Goal: Task Accomplishment & Management: Manage account settings

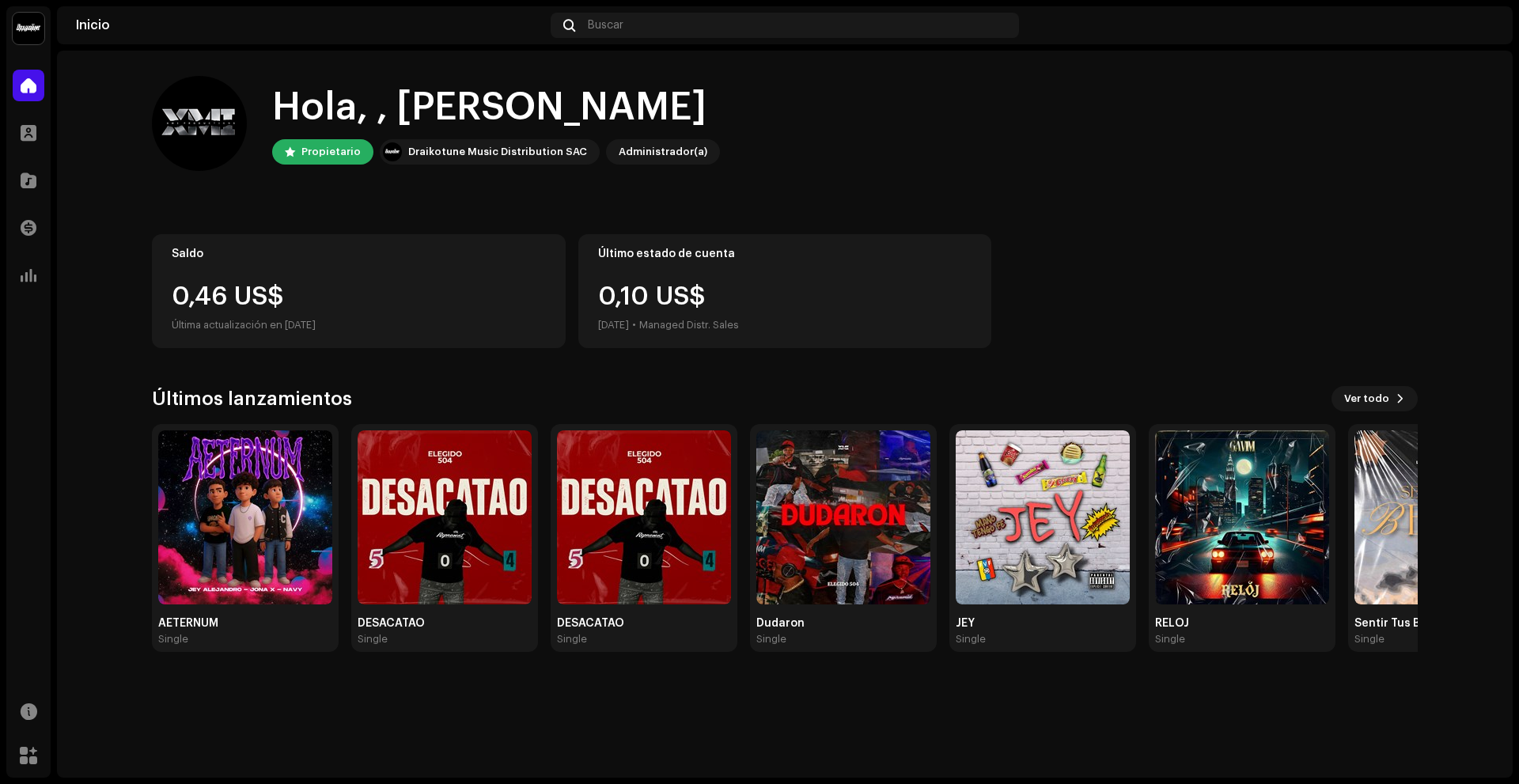
click at [213, 296] on div "0,46 US$" at bounding box center [359, 296] width 374 height 25
click at [37, 195] on div at bounding box center [28, 180] width 32 height 32
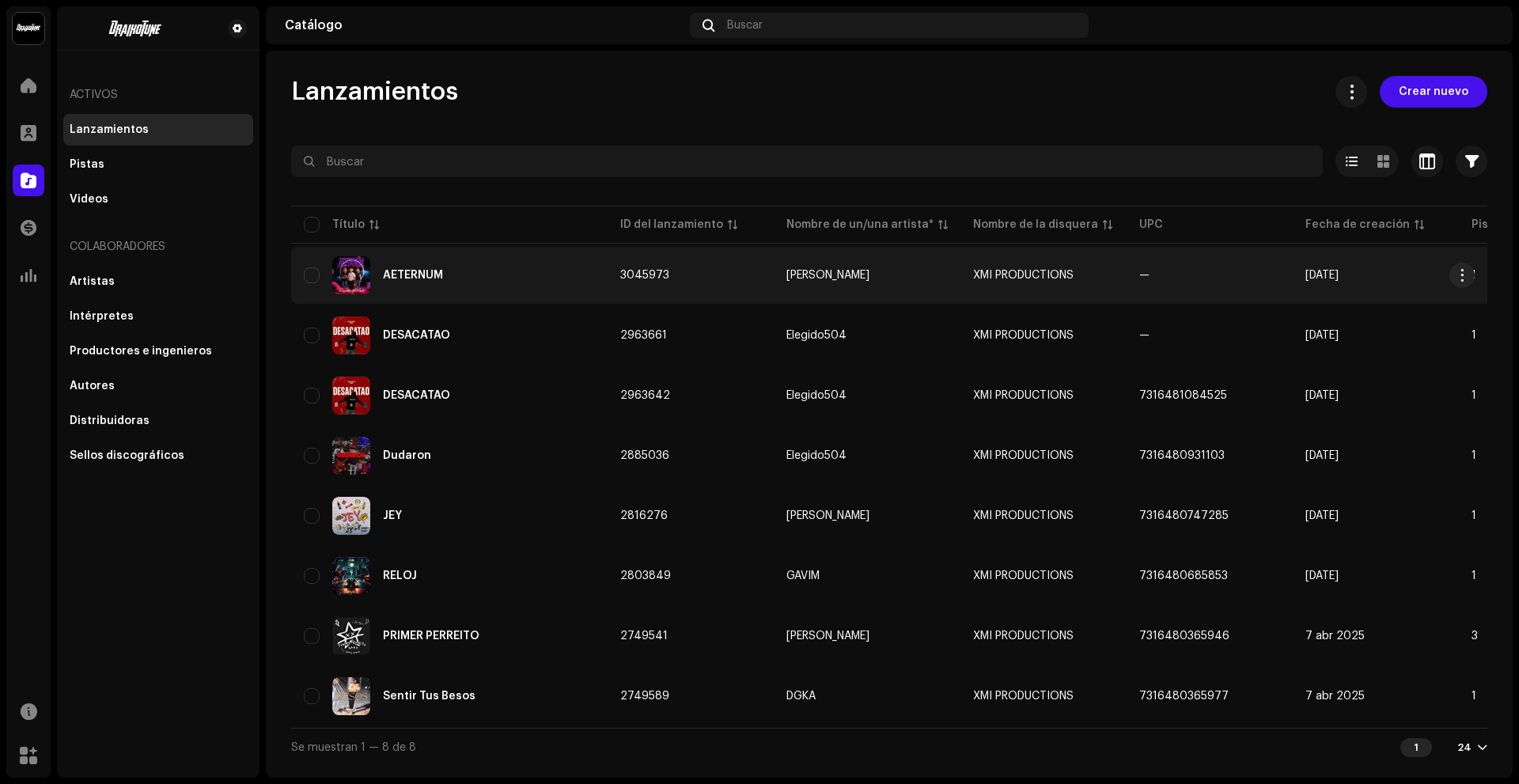
click at [622, 291] on td "3045973" at bounding box center [690, 275] width 166 height 57
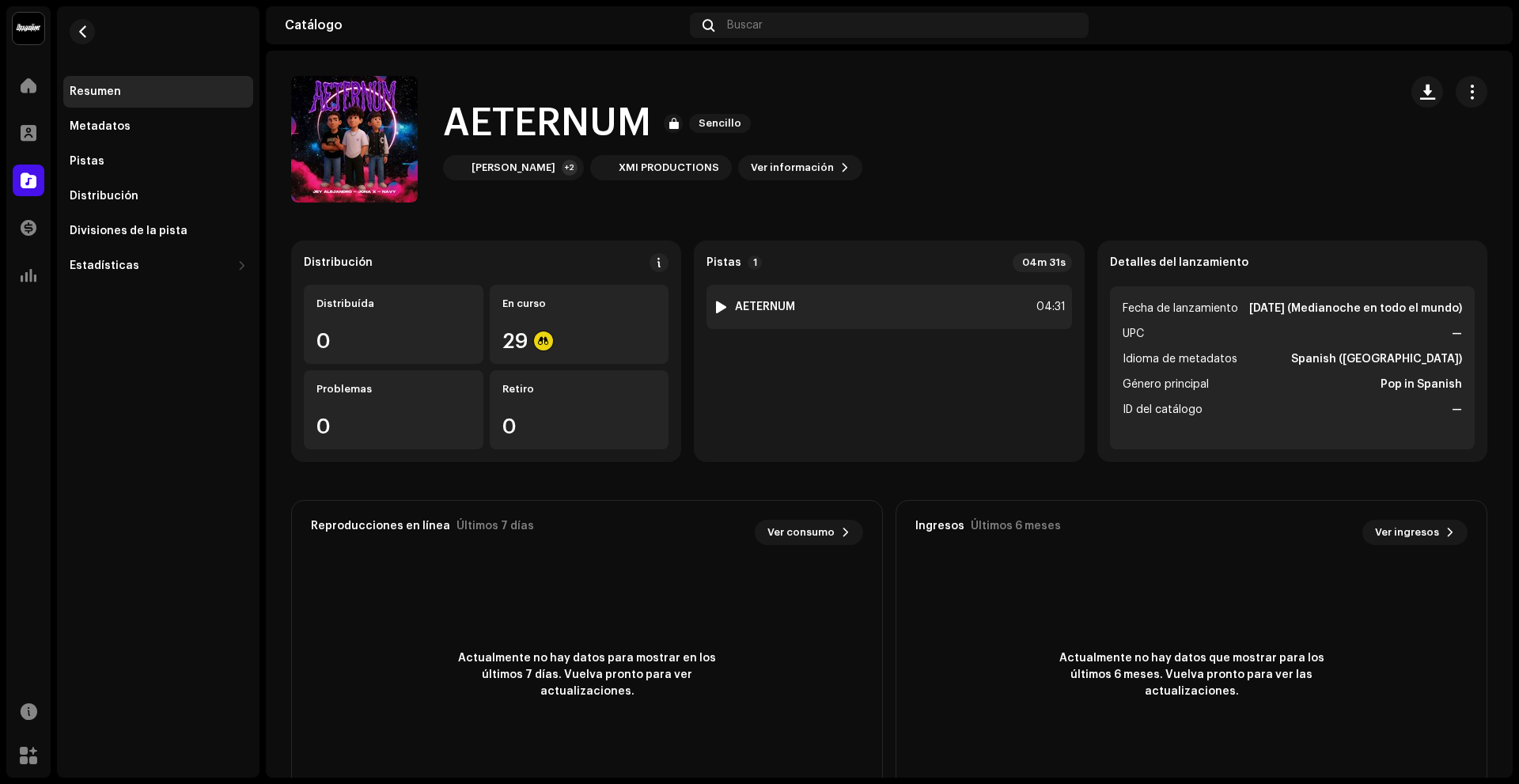
click at [715, 305] on div at bounding box center [721, 306] width 12 height 13
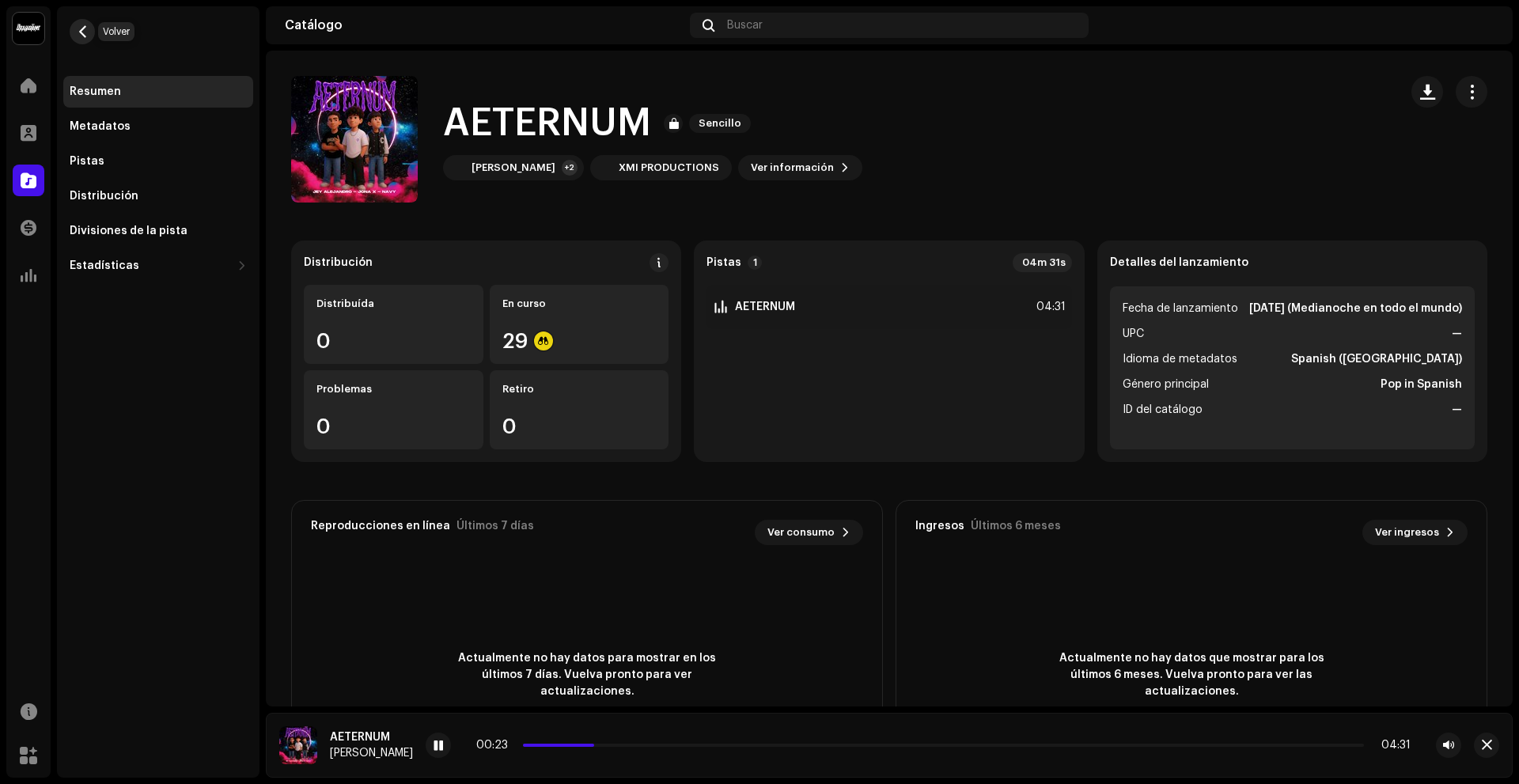
click at [85, 30] on span "button" at bounding box center [83, 31] width 12 height 13
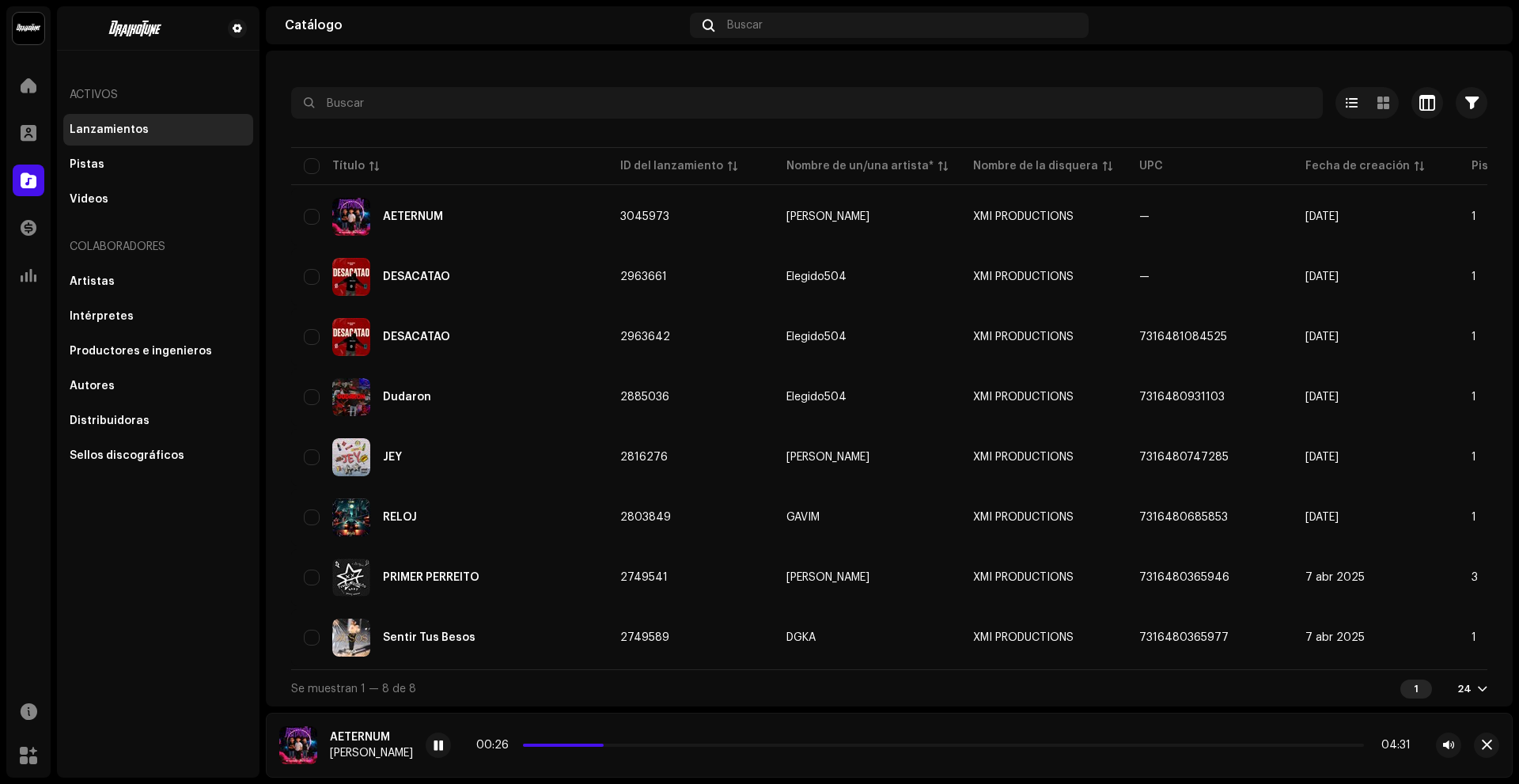
scroll to position [60, 0]
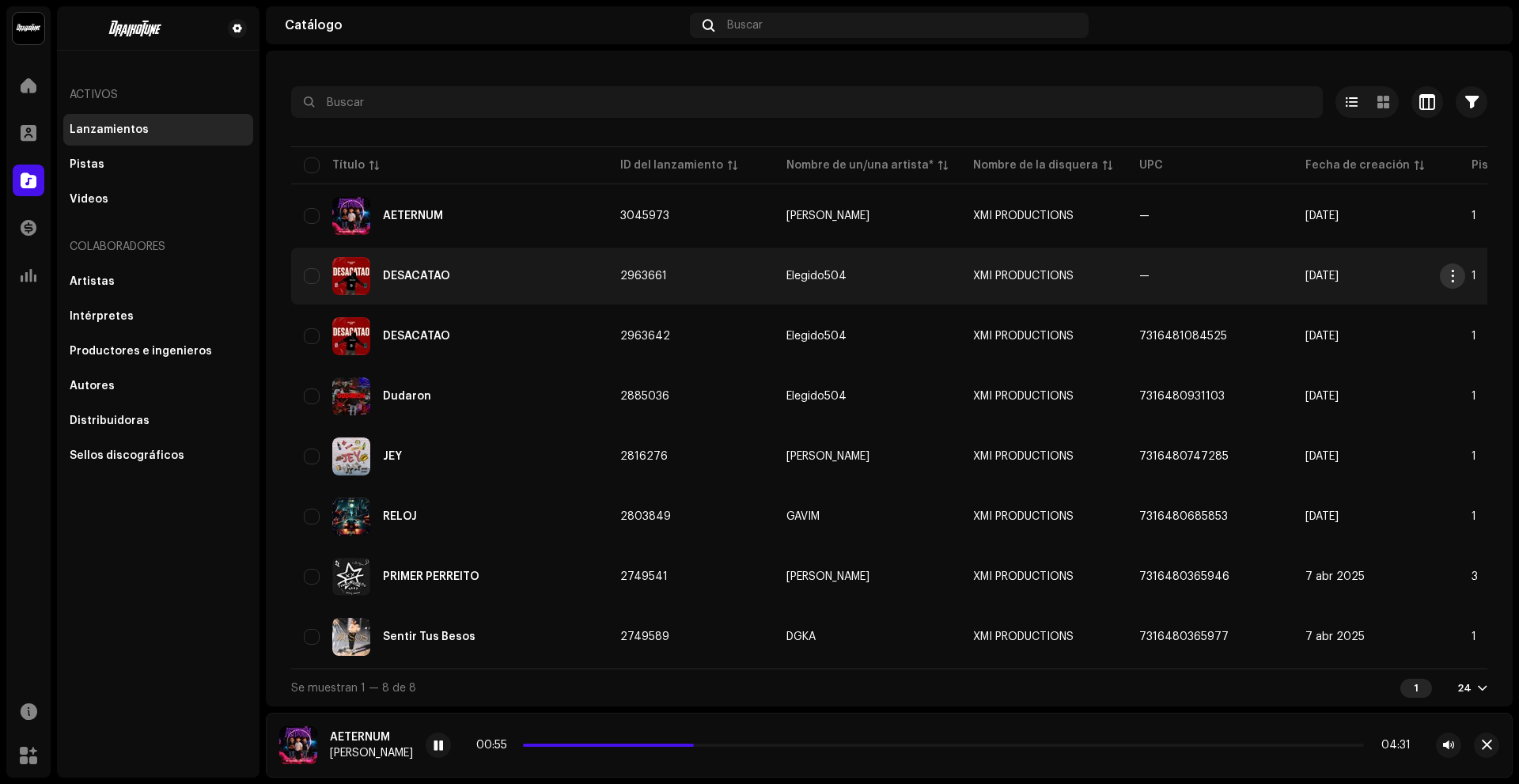
click at [1453, 278] on span "button" at bounding box center [1453, 276] width 12 height 13
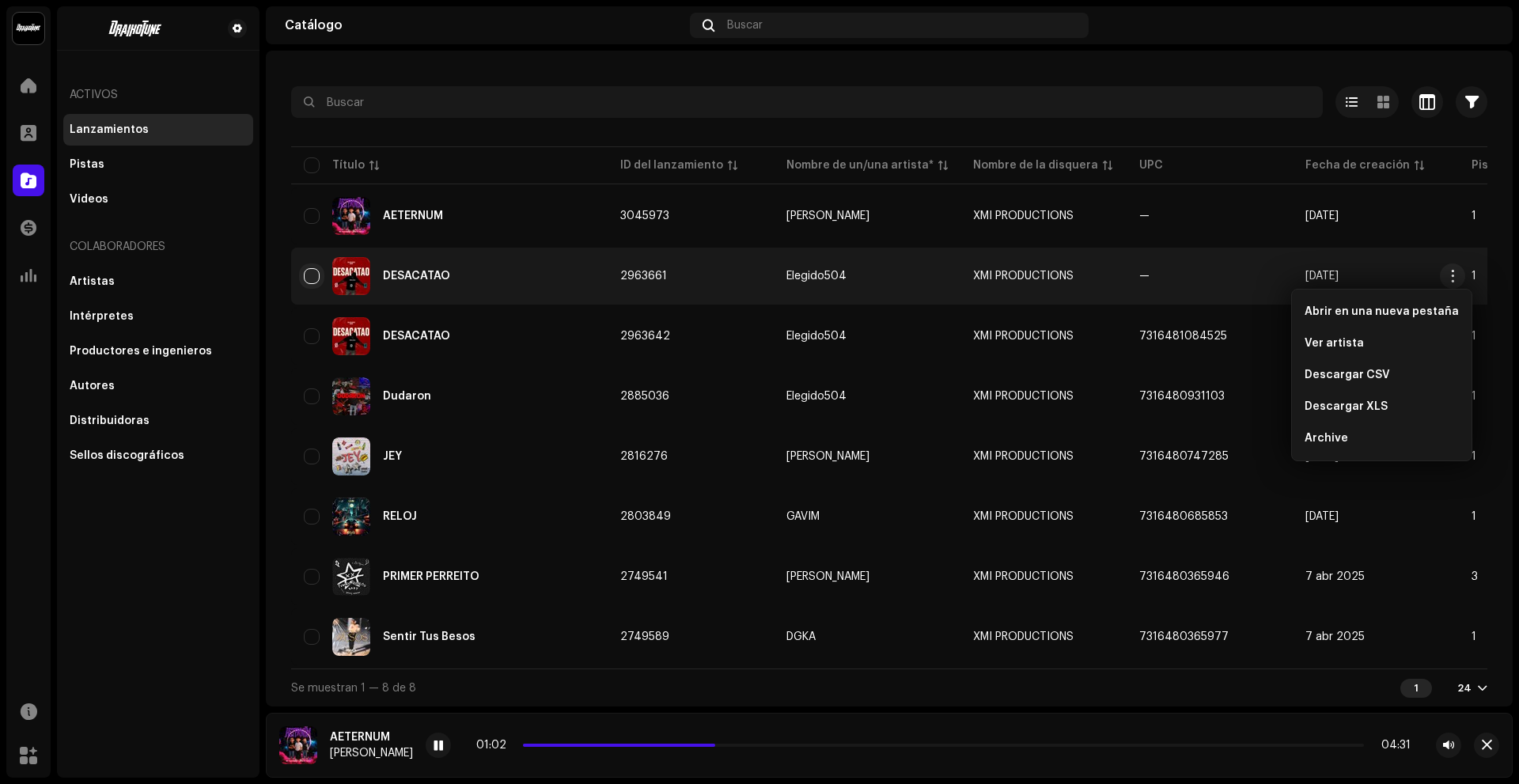
click at [310, 273] on input "checkbox" at bounding box center [311, 276] width 16 height 16
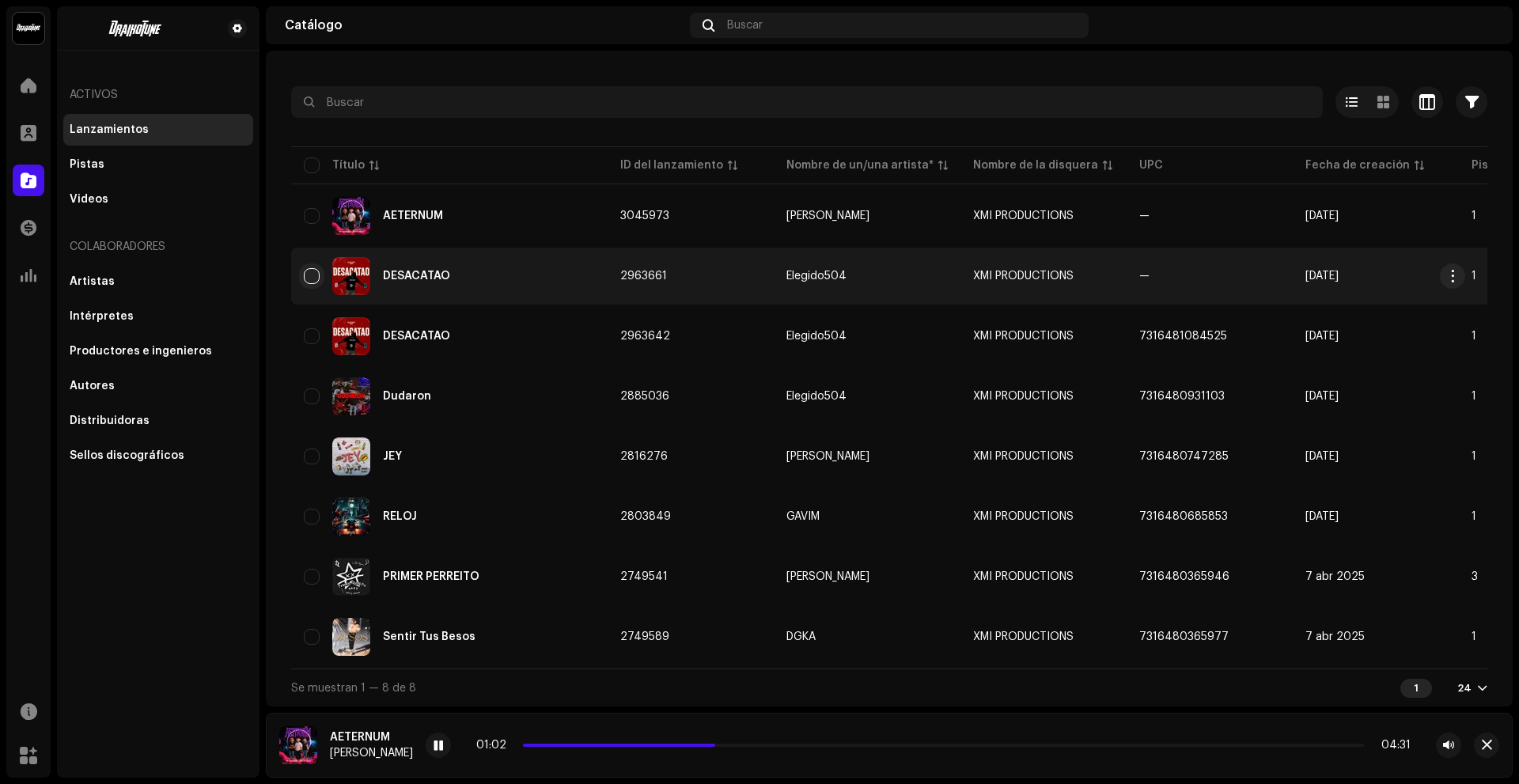
checkbox input "true"
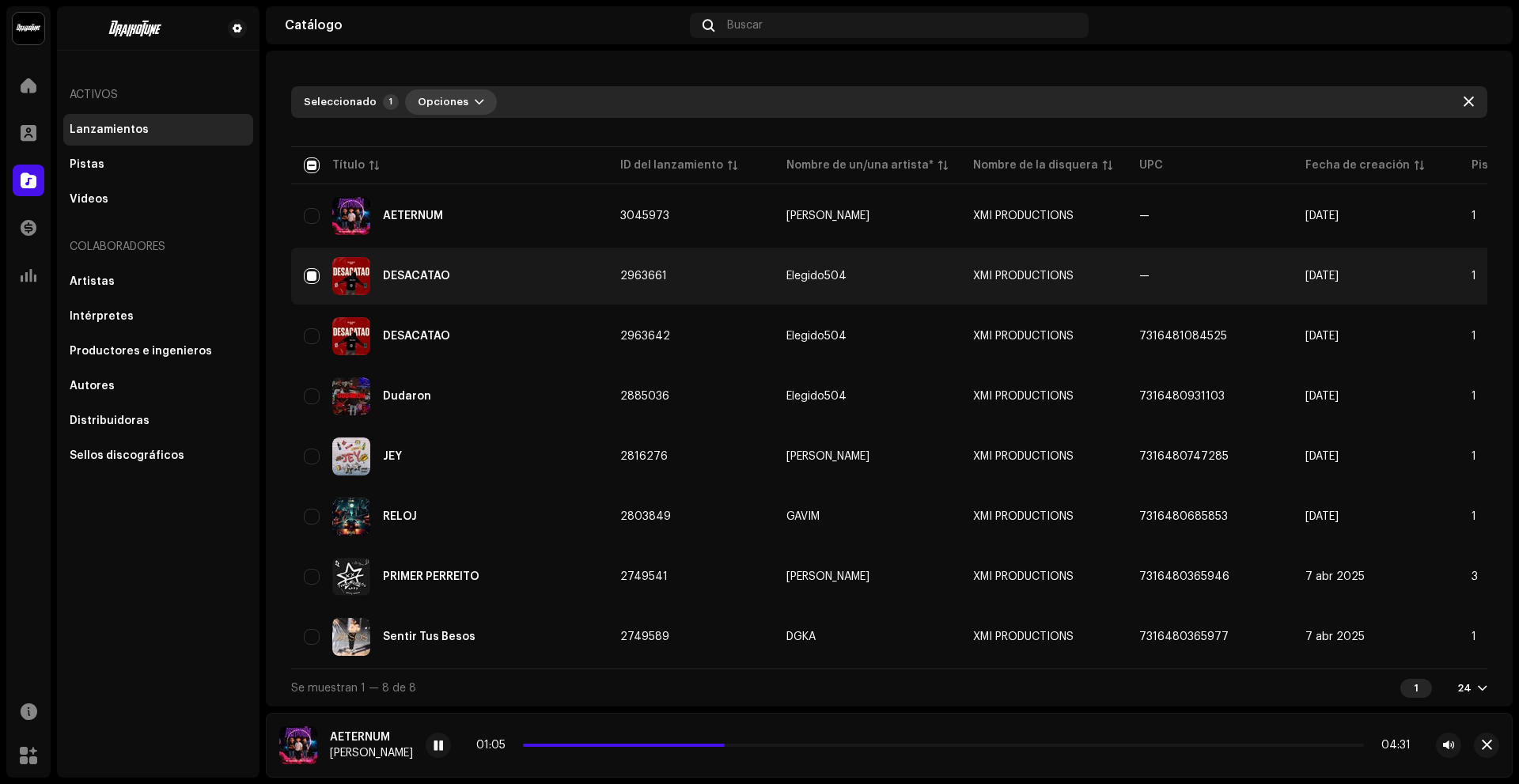
click at [462, 101] on button "Opciones" at bounding box center [450, 102] width 91 height 25
click at [468, 135] on div "Archive" at bounding box center [486, 137] width 148 height 13
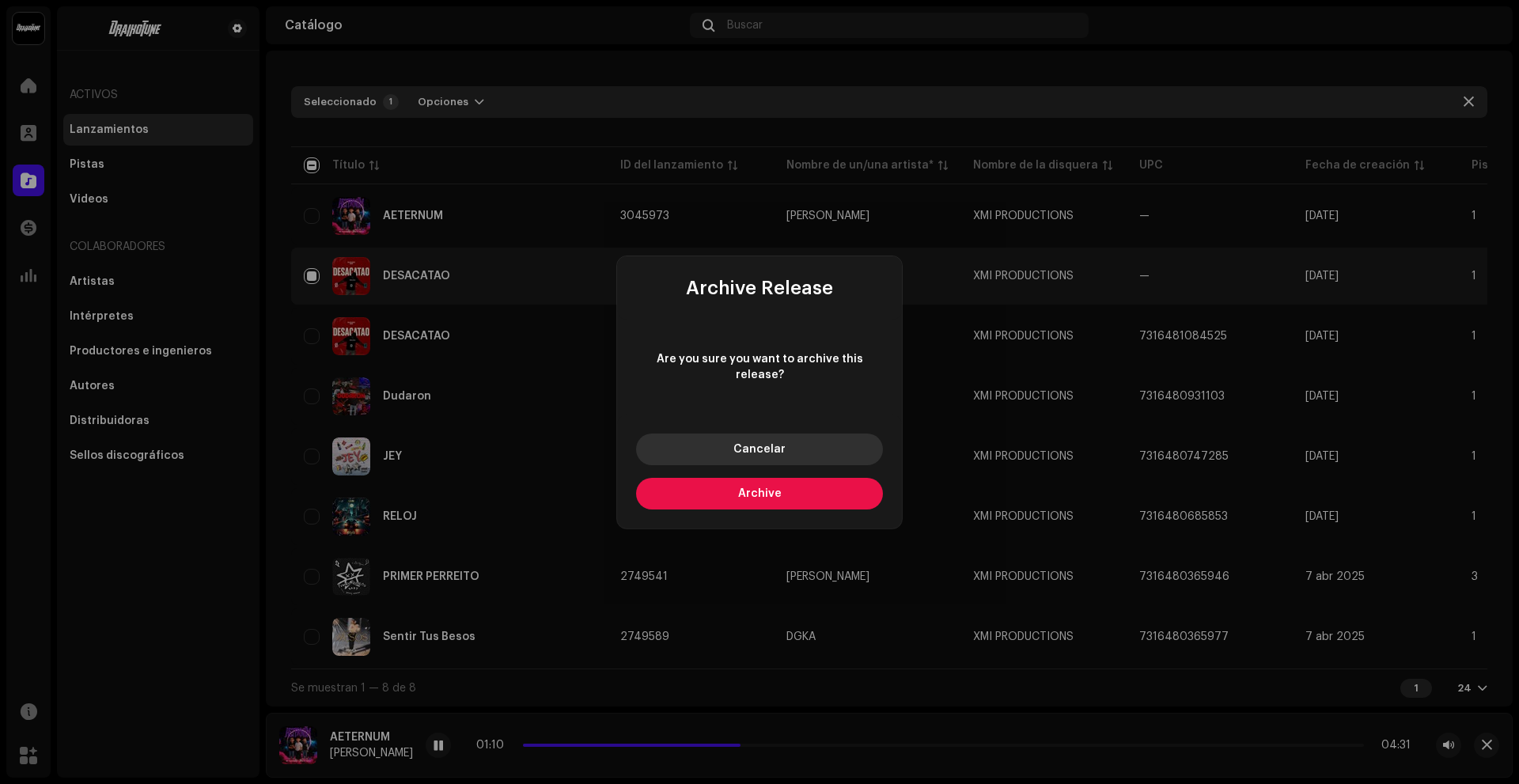
click at [742, 452] on button "Cancelar" at bounding box center [759, 448] width 247 height 32
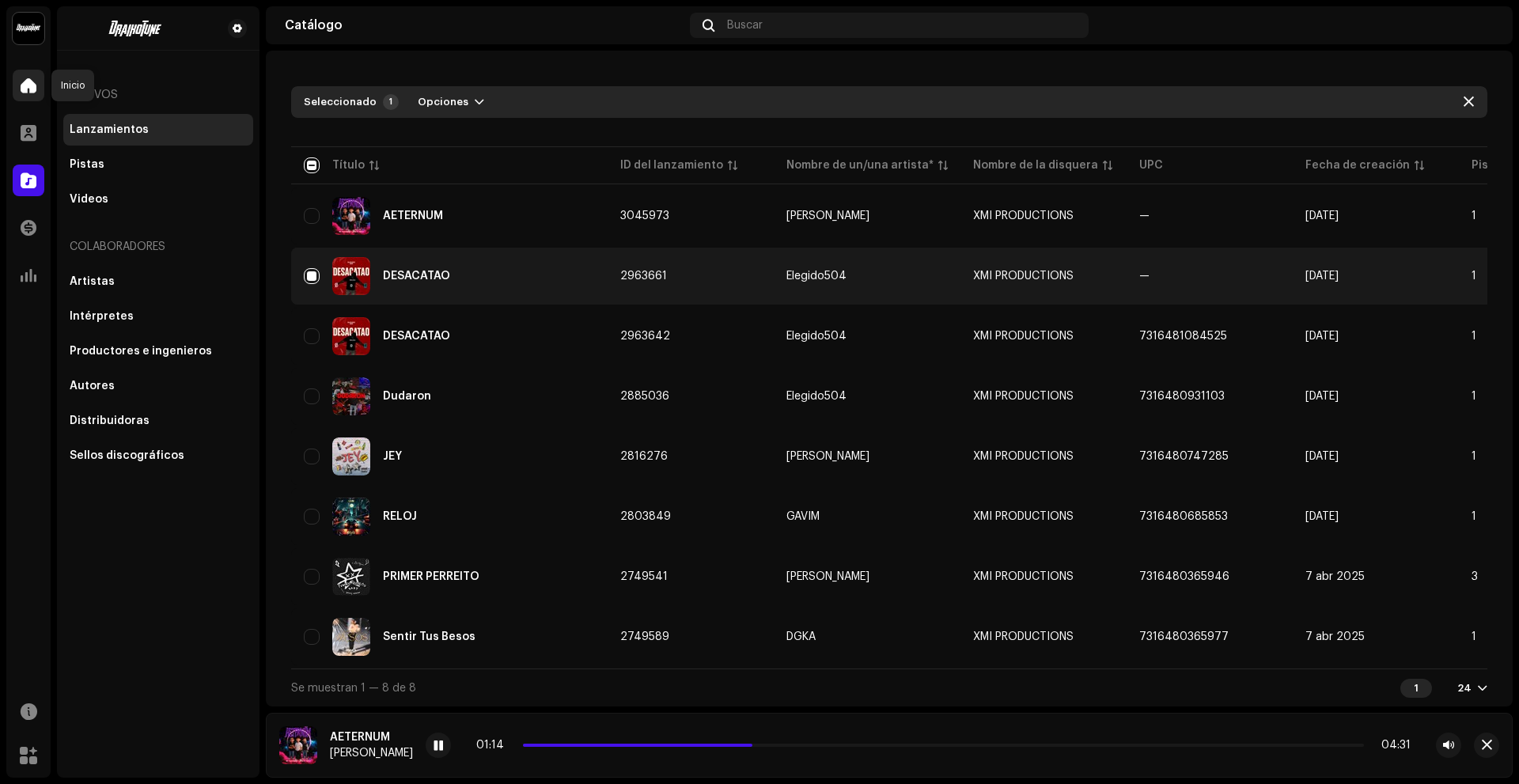
click at [30, 91] on span at bounding box center [28, 85] width 16 height 13
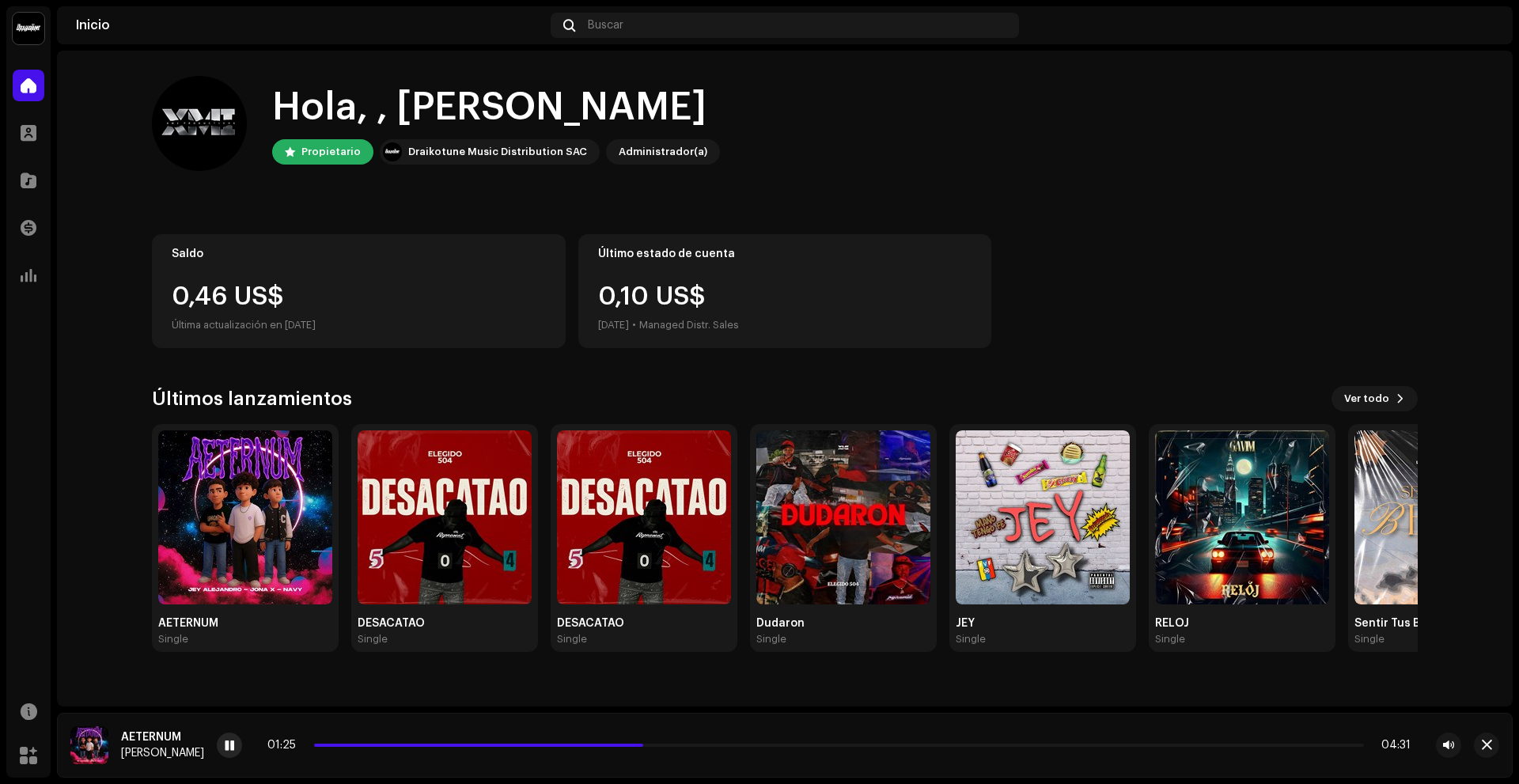
click at [223, 752] on div at bounding box center [229, 744] width 25 height 25
click at [310, 310] on div "0,46 US$ Última actualización en [DATE]" at bounding box center [359, 309] width 374 height 51
click at [1302, 568] on img at bounding box center [1242, 517] width 174 height 174
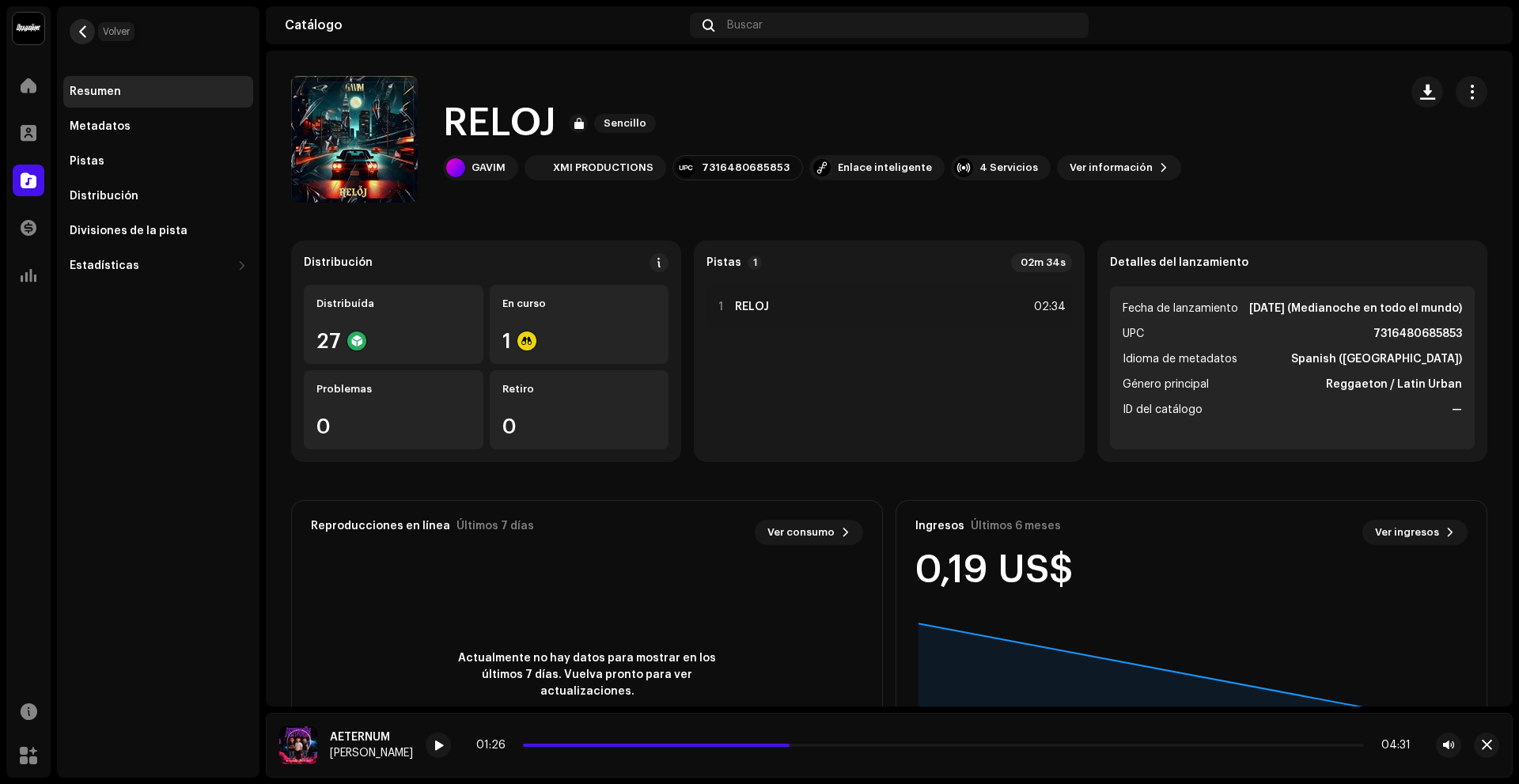
click at [79, 28] on span "button" at bounding box center [83, 31] width 12 height 13
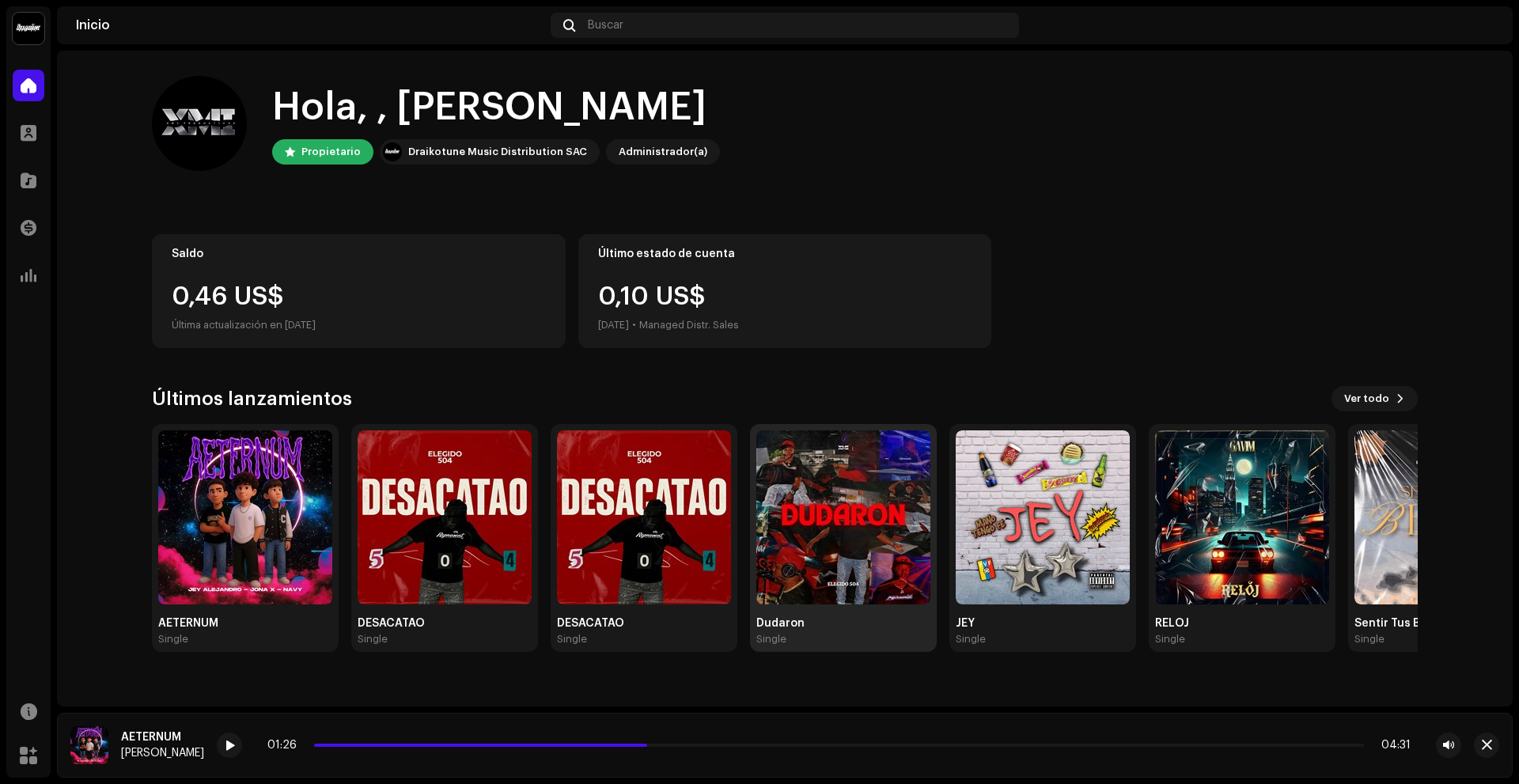
click at [830, 587] on img at bounding box center [844, 517] width 174 height 174
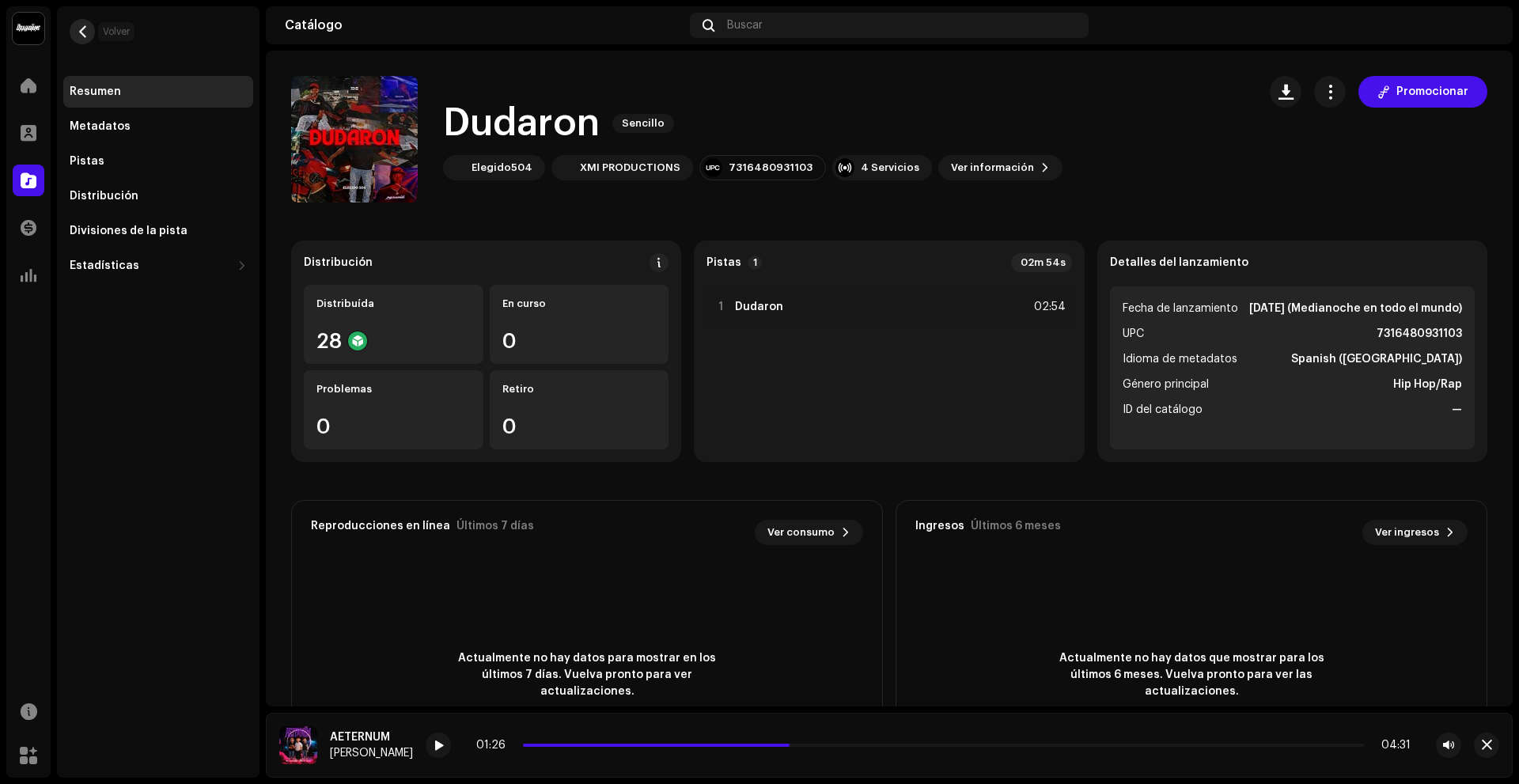
click at [72, 31] on button "button" at bounding box center [82, 31] width 25 height 25
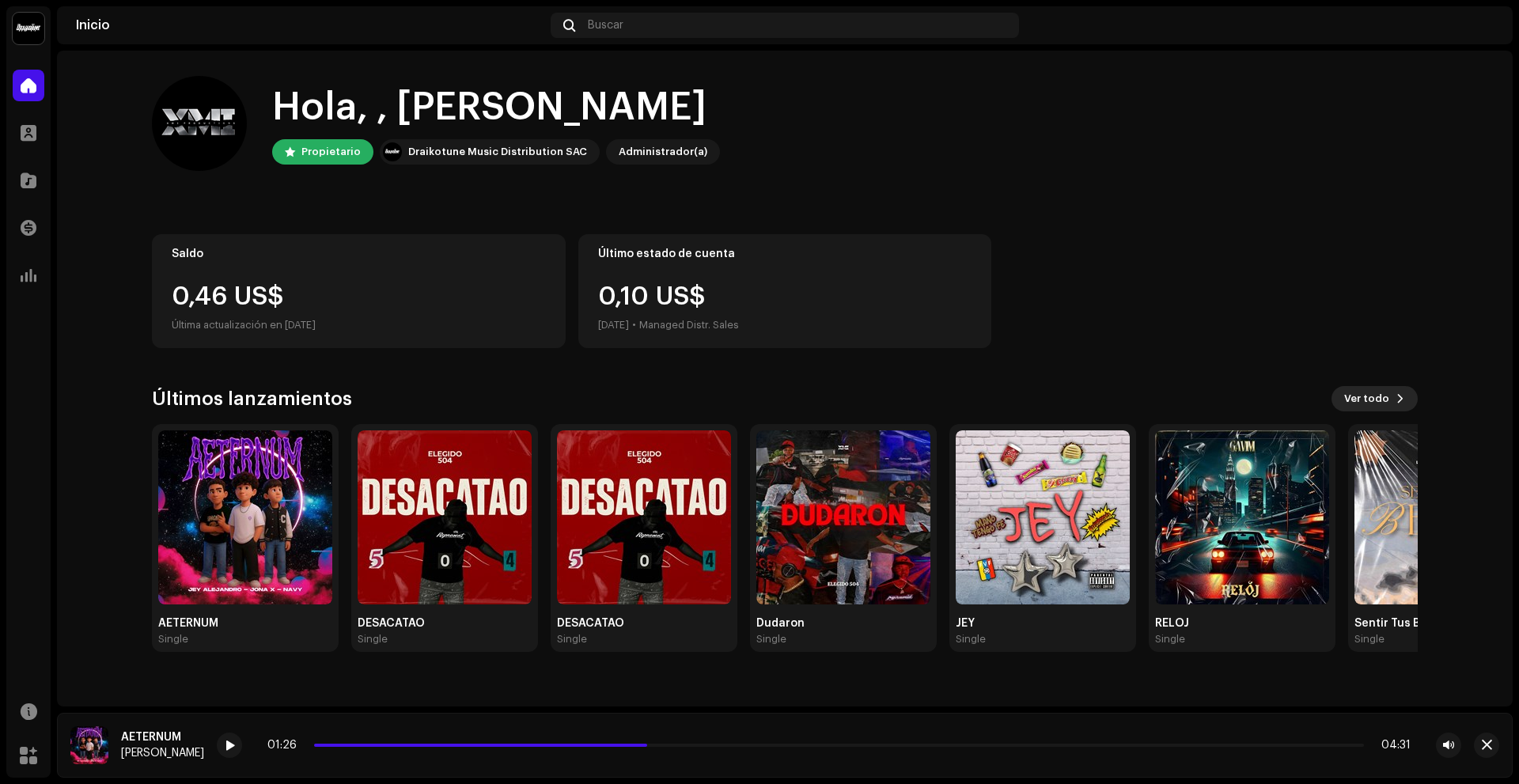
click at [1397, 390] on button "Ver todo" at bounding box center [1374, 398] width 86 height 25
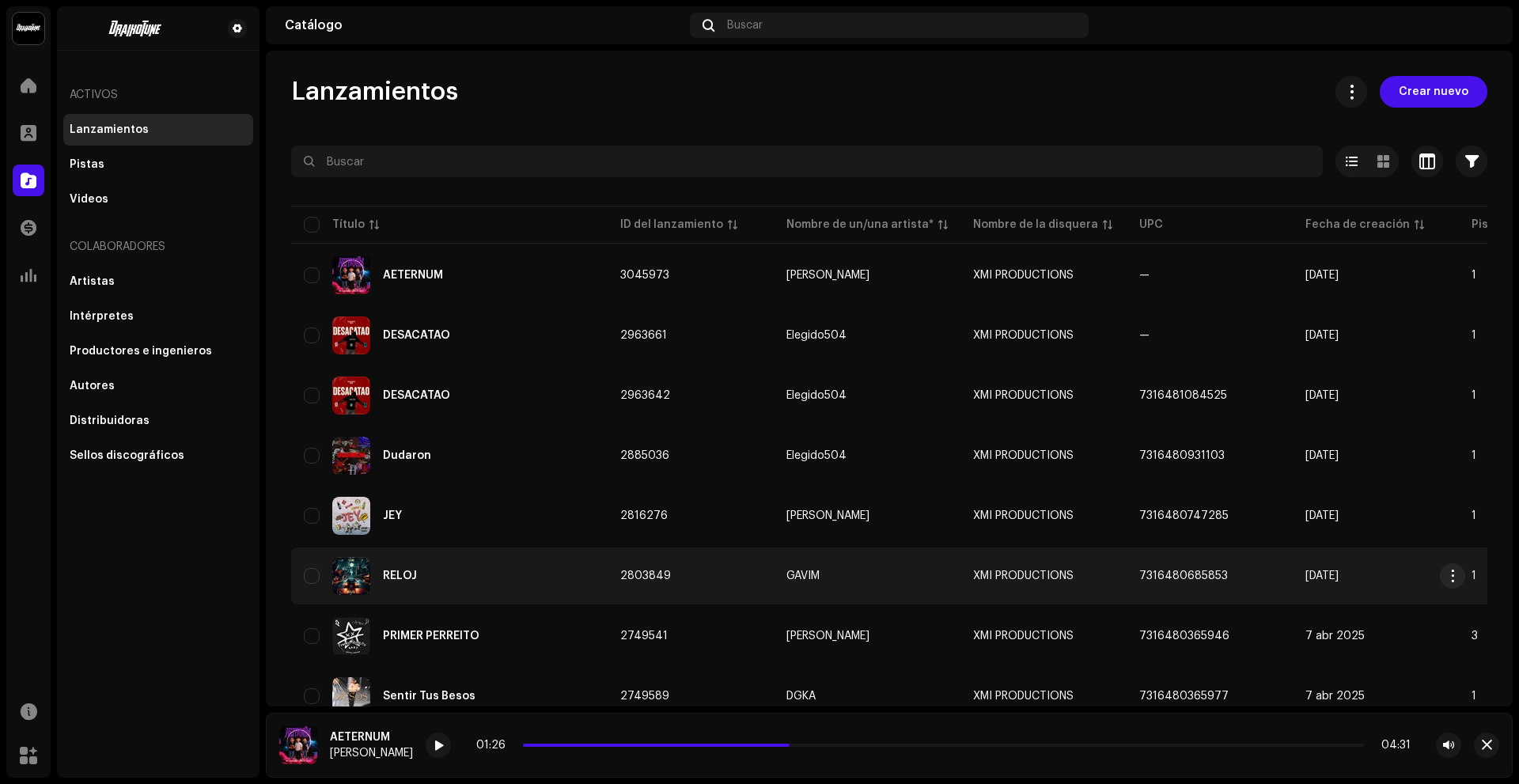
scroll to position [66, 0]
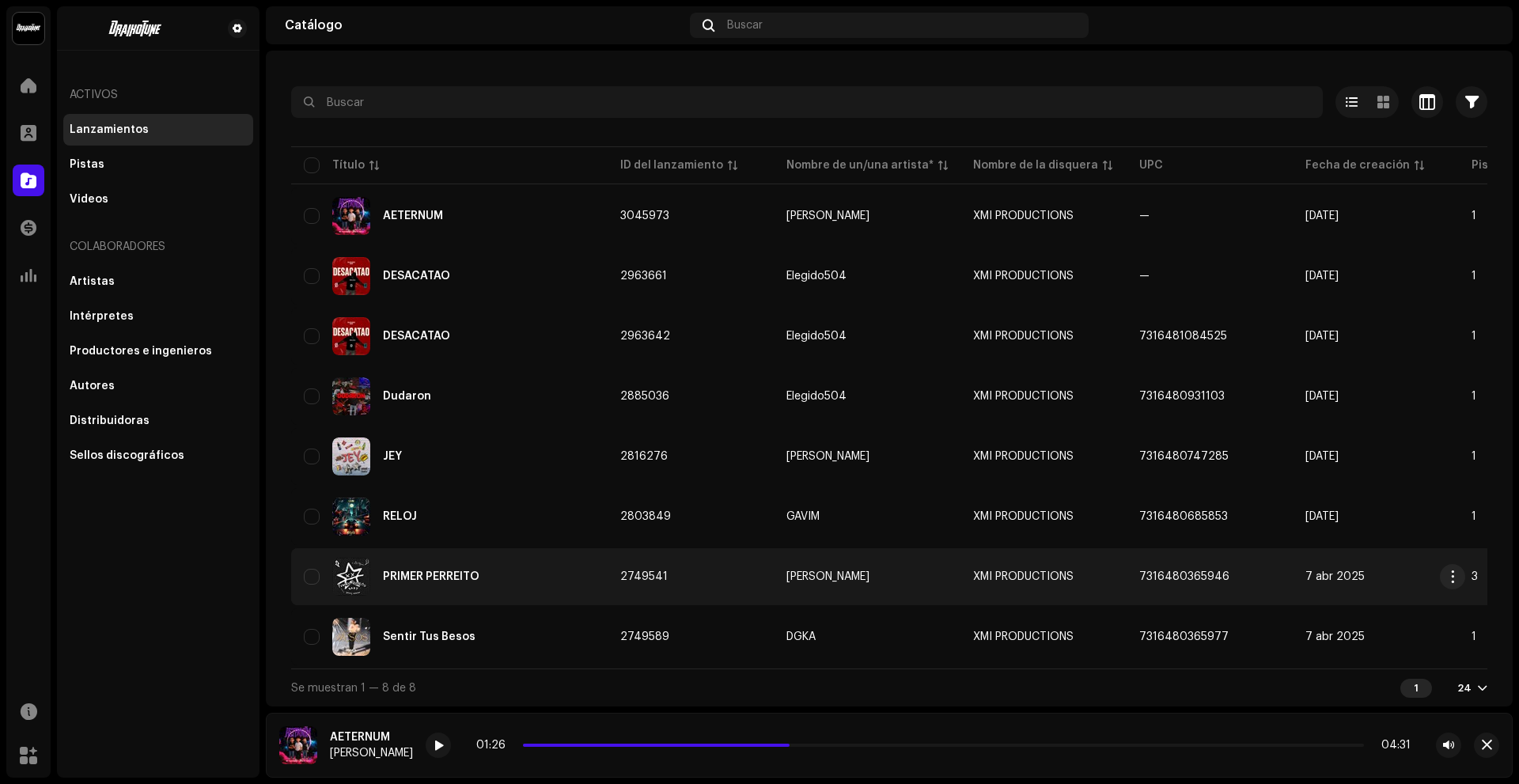
click at [490, 568] on div "PRIMER PERREITO" at bounding box center [449, 576] width 291 height 38
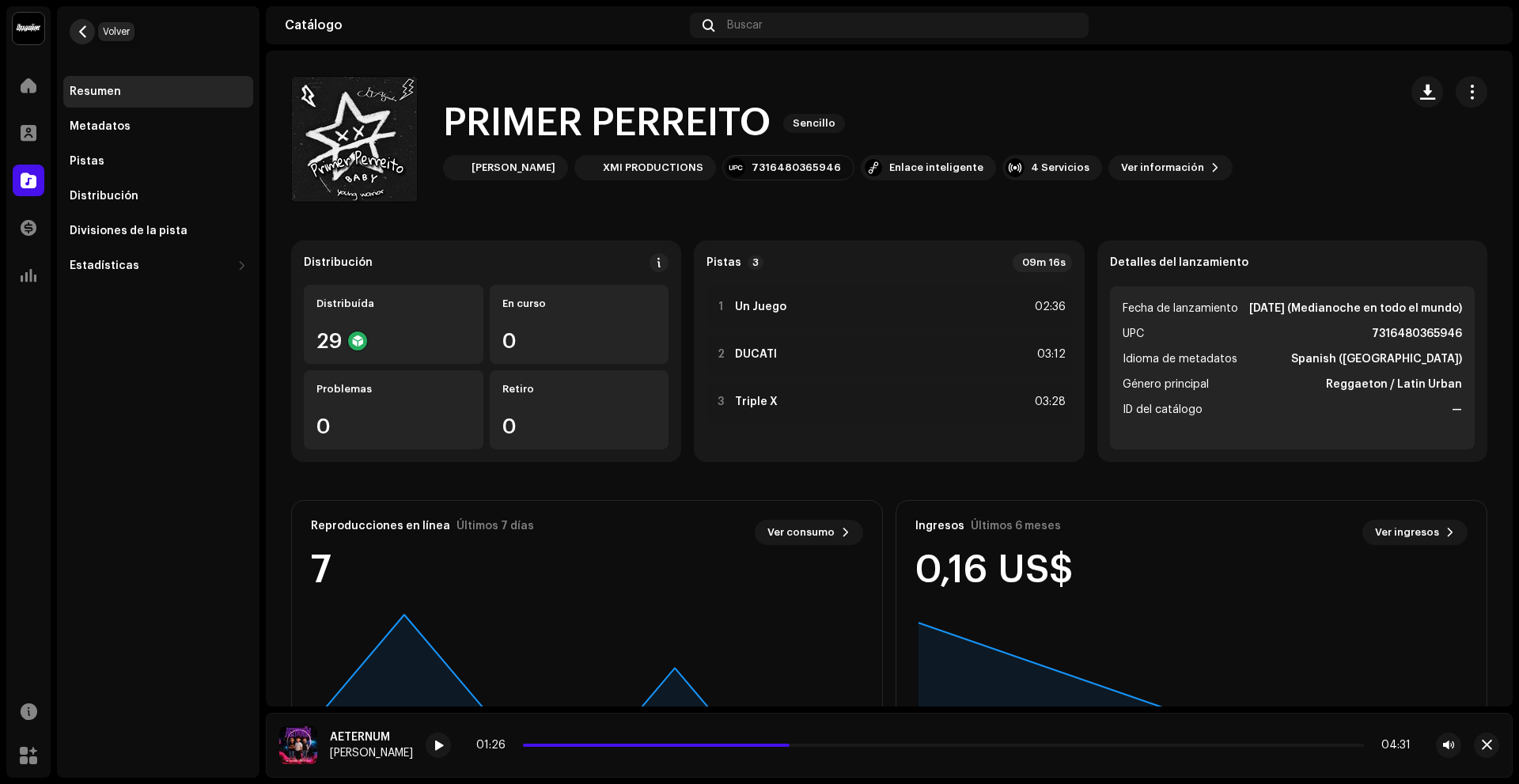
click at [83, 34] on span "button" at bounding box center [83, 31] width 12 height 13
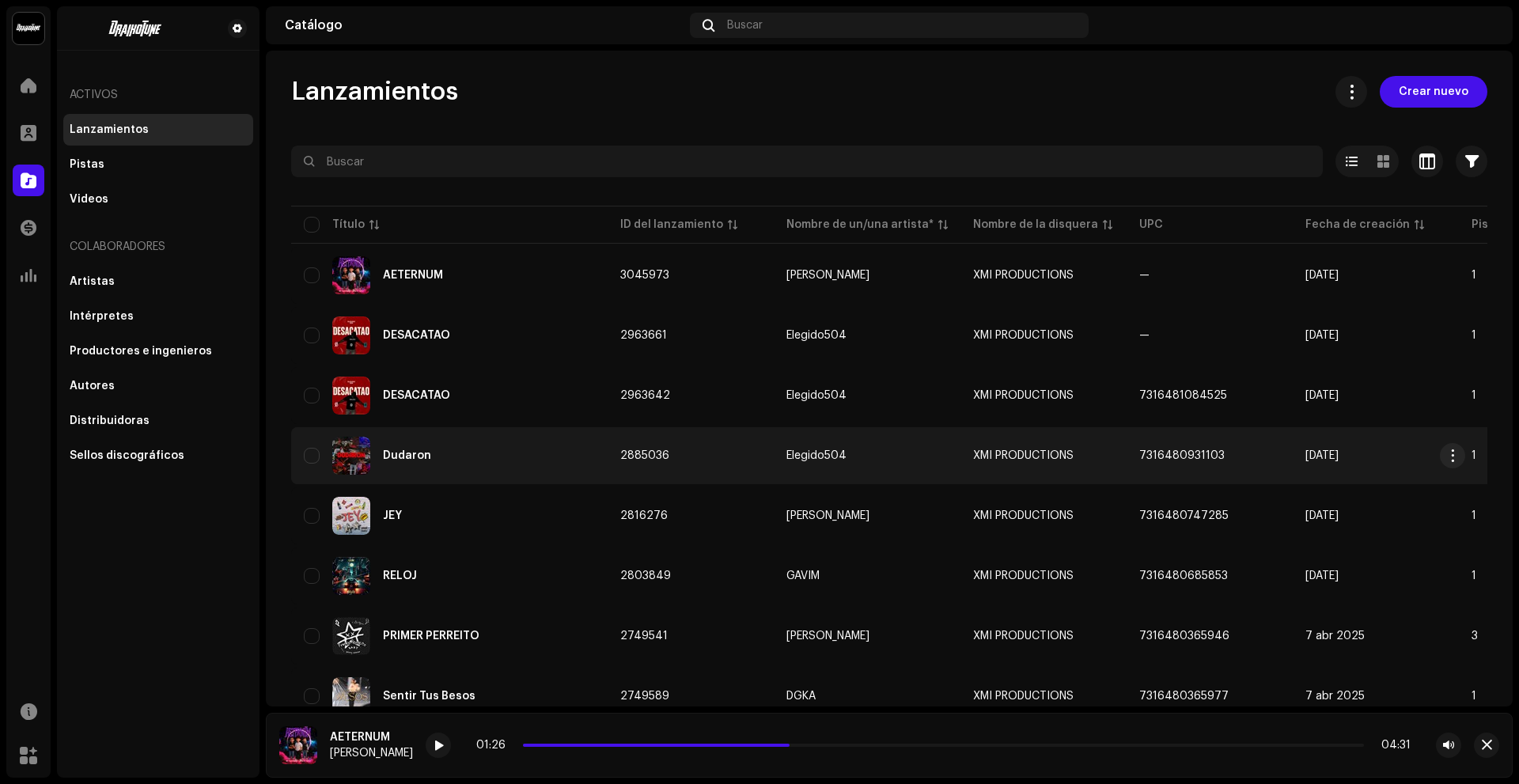
scroll to position [66, 0]
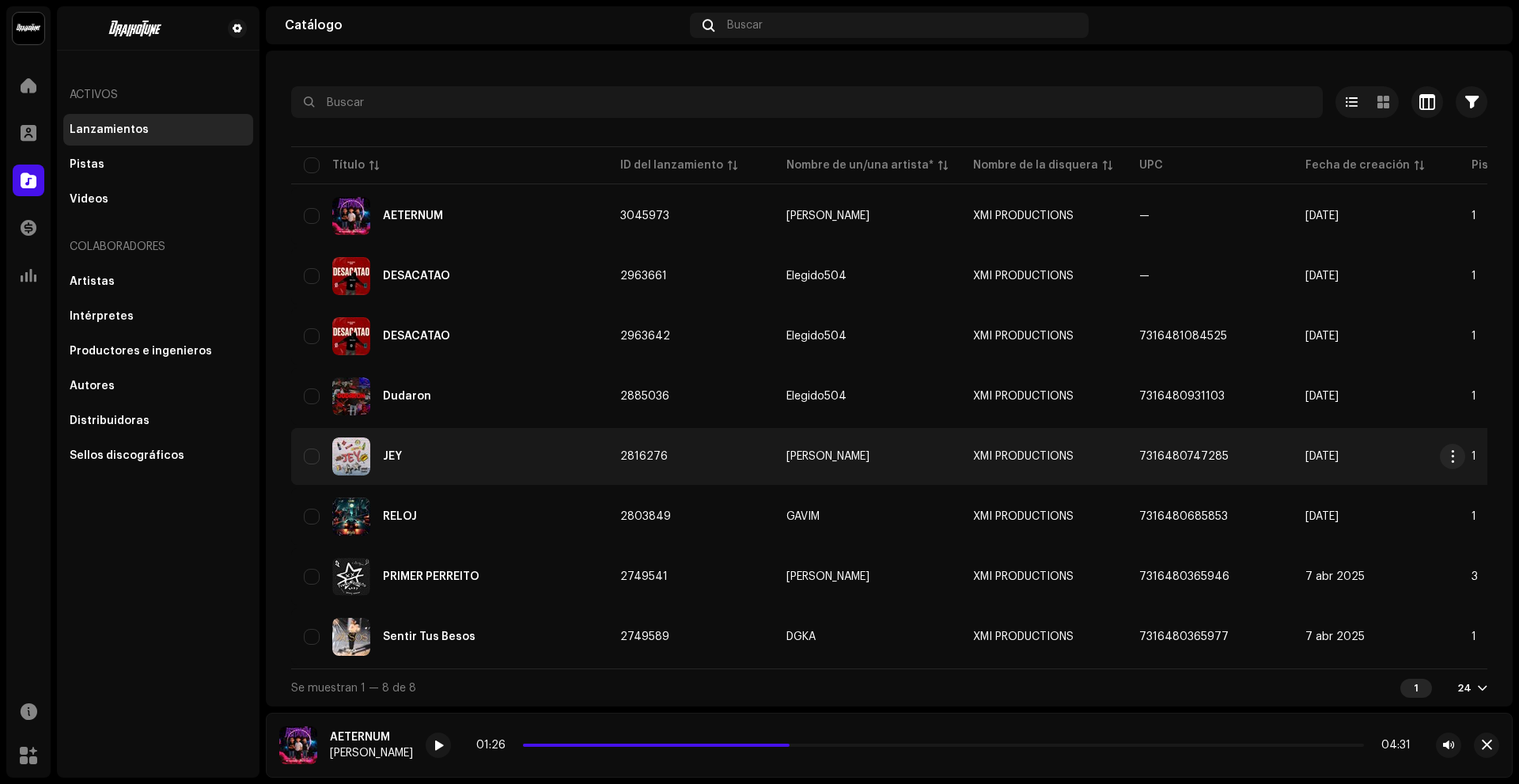
click at [471, 428] on td "JEY" at bounding box center [449, 456] width 317 height 57
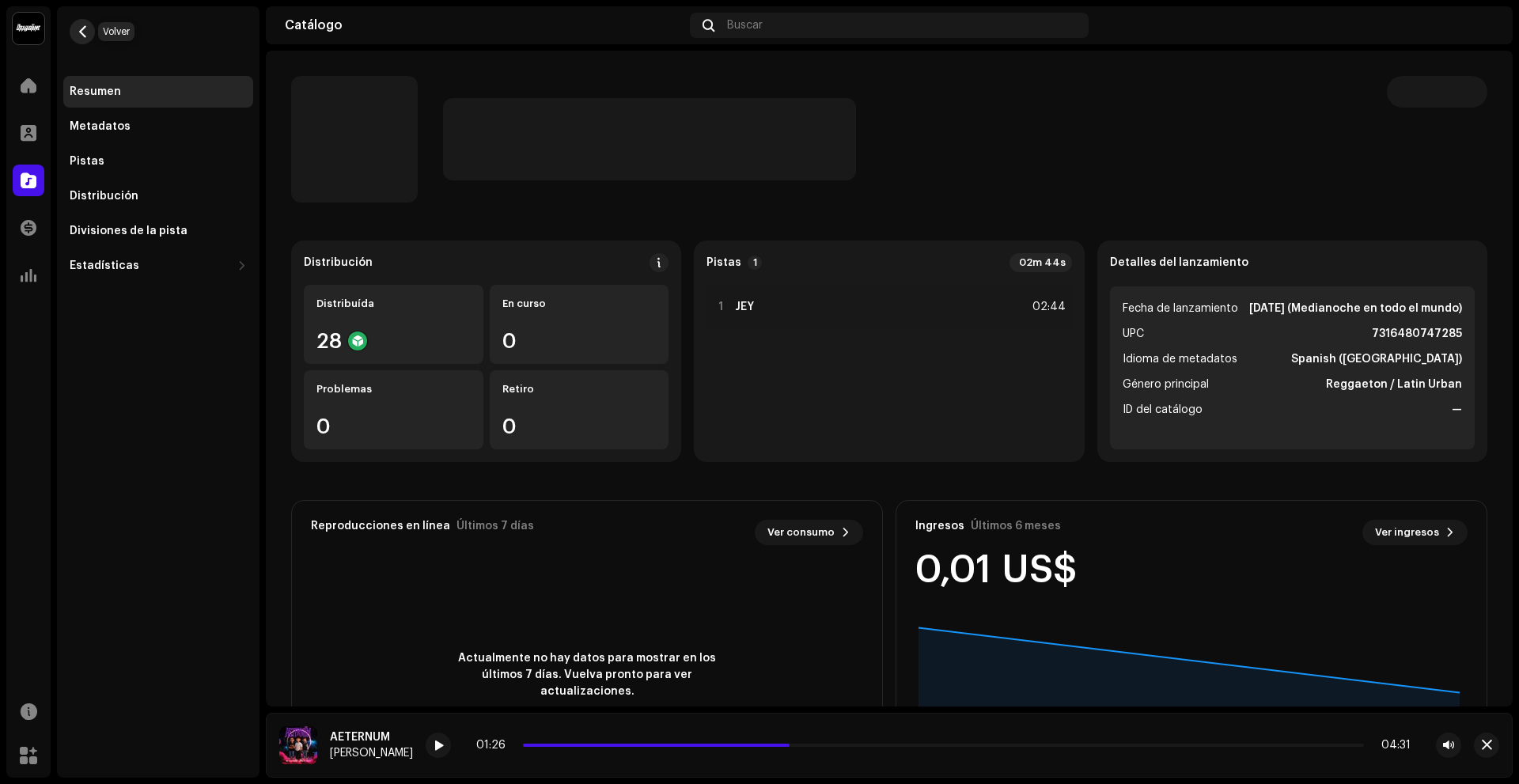
click at [83, 29] on span "button" at bounding box center [83, 31] width 12 height 13
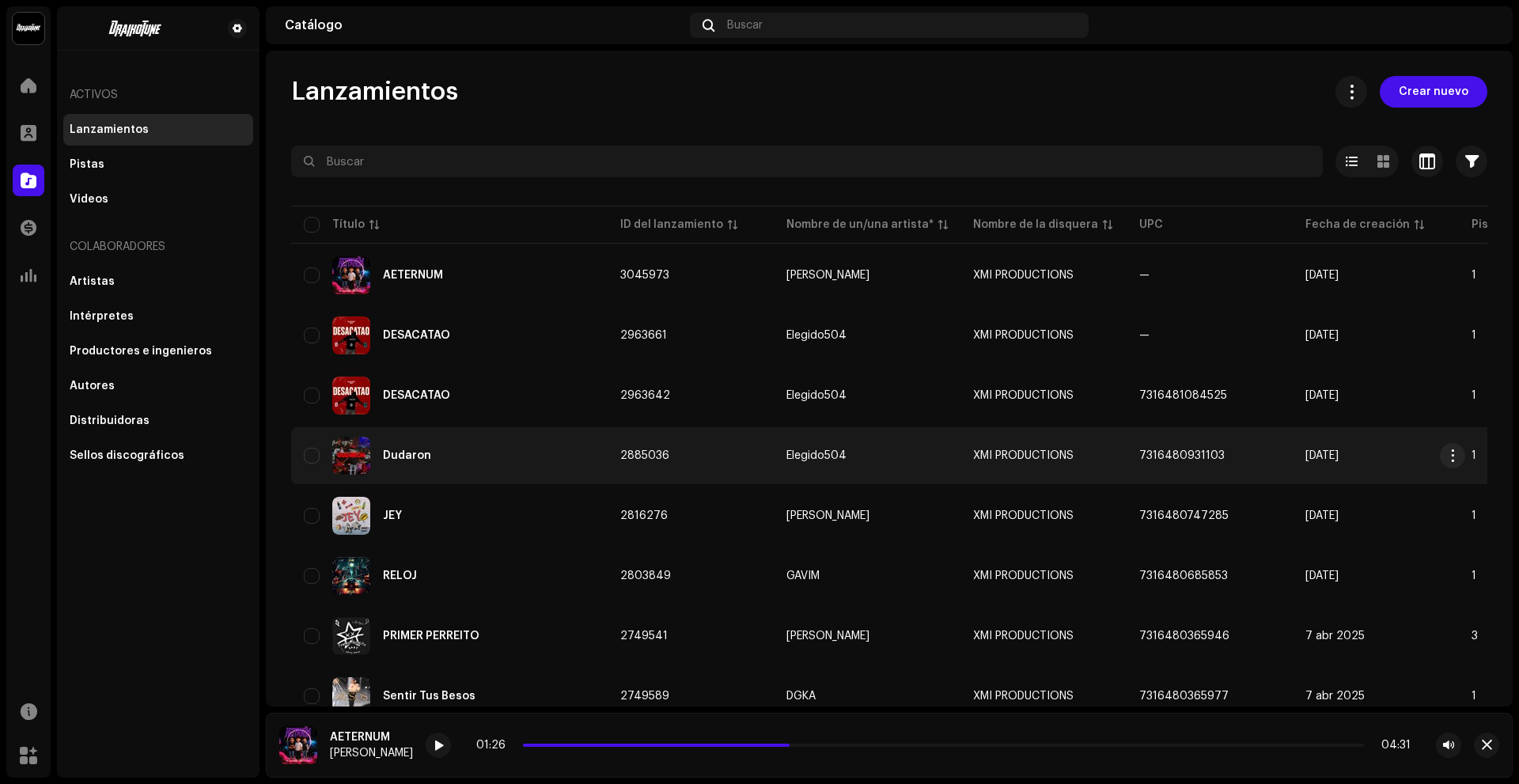
scroll to position [66, 0]
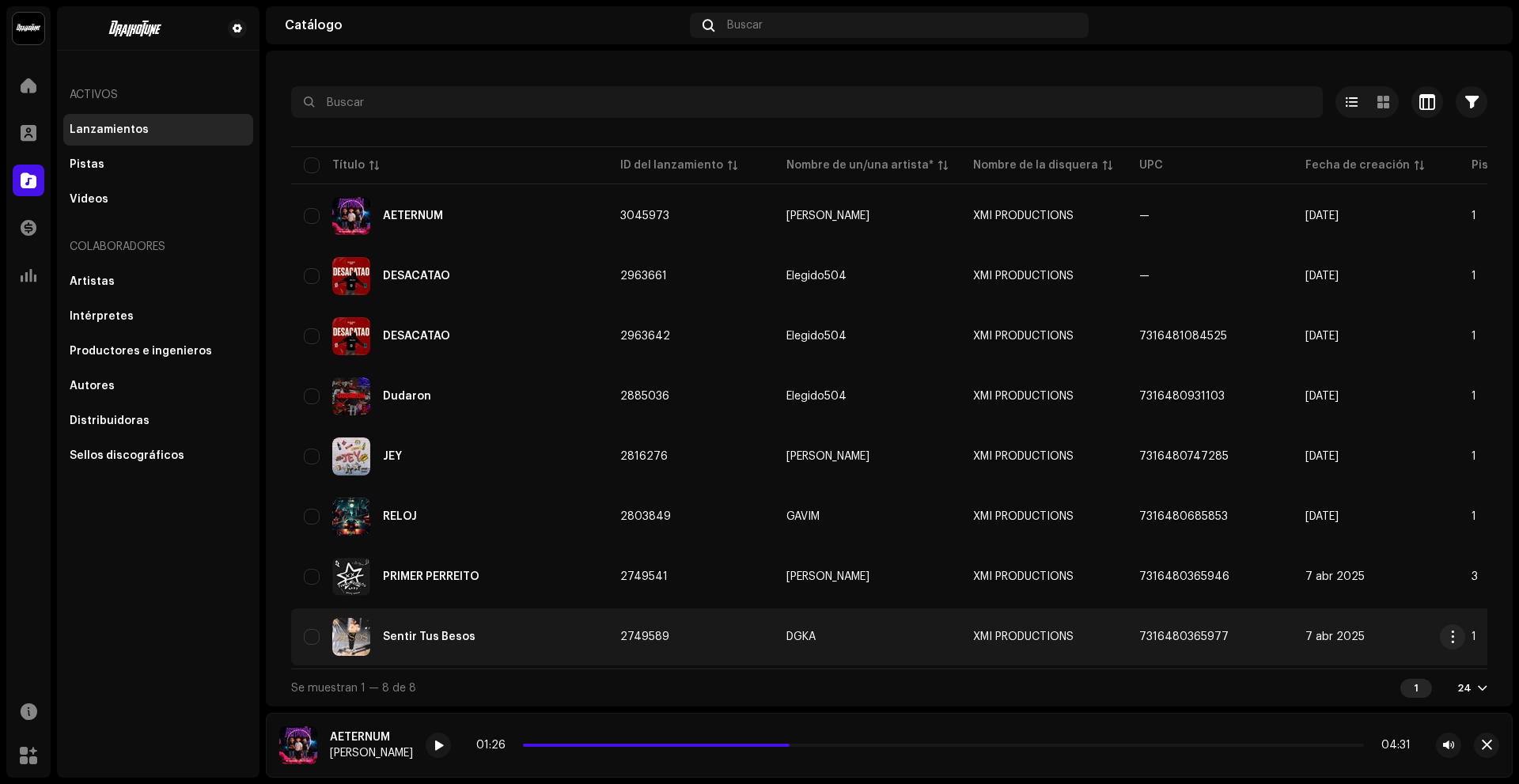
click at [437, 631] on div "Sentir Tus Besos" at bounding box center [429, 637] width 92 height 11
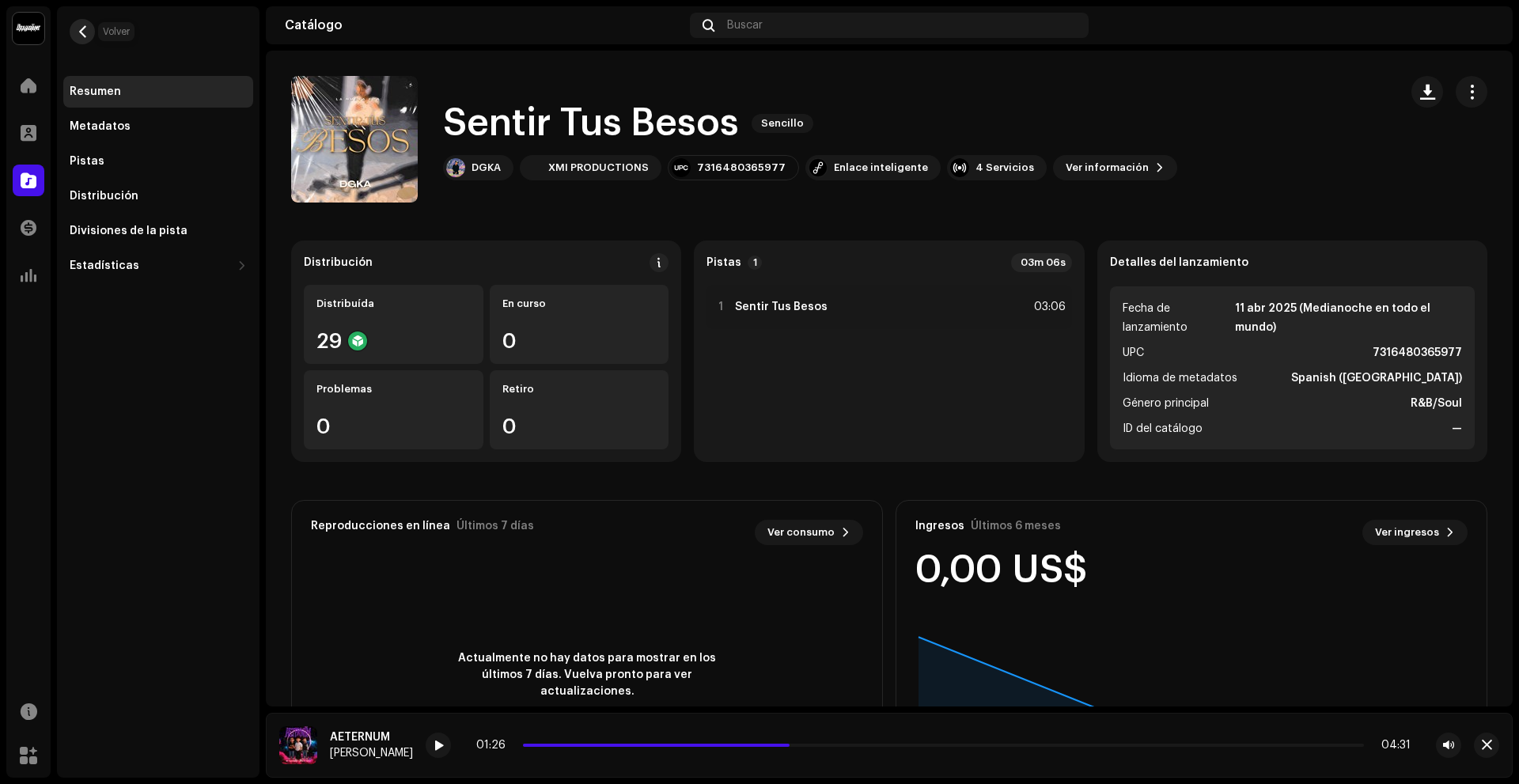
click at [85, 28] on span "button" at bounding box center [83, 31] width 12 height 13
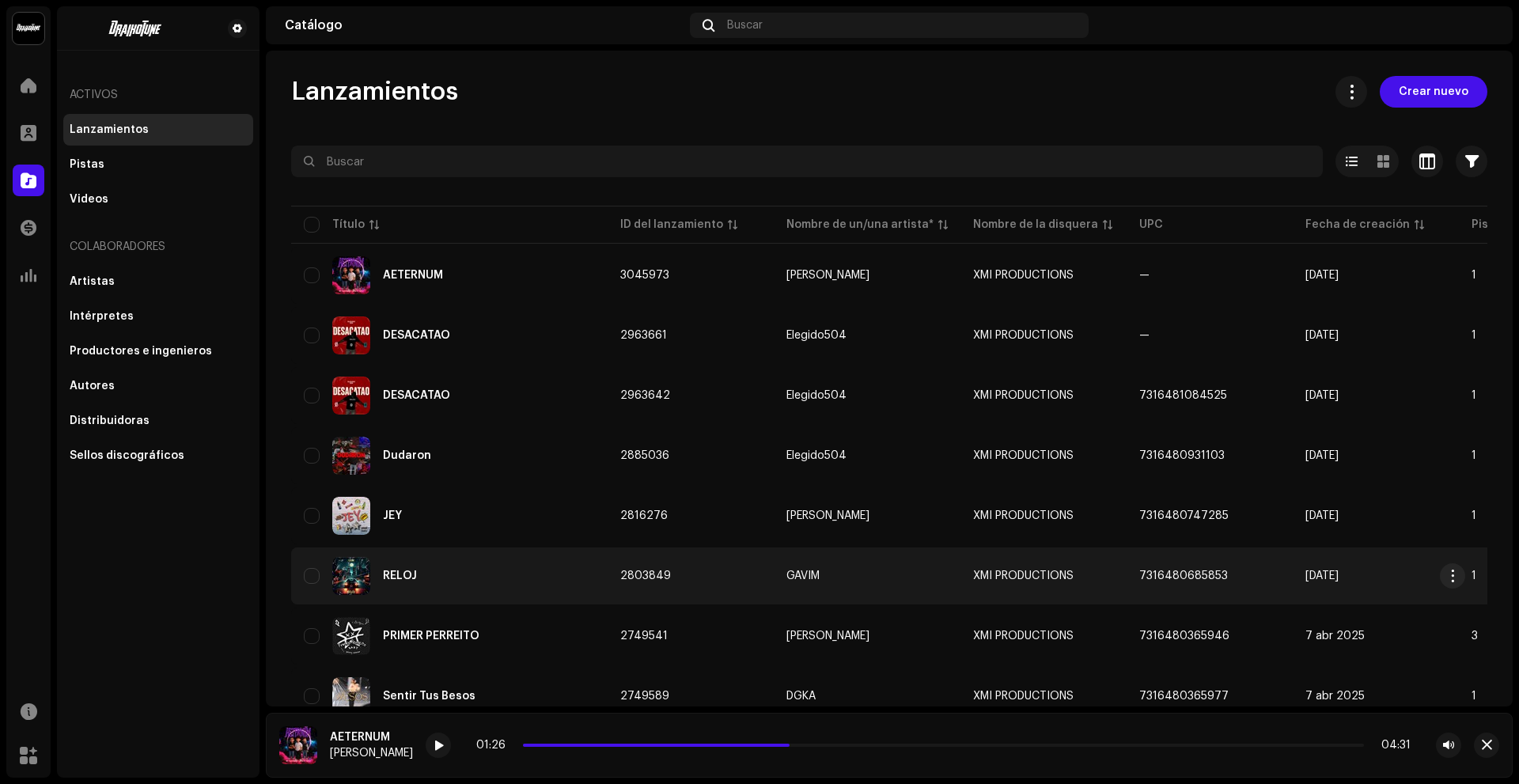
click at [488, 579] on div "RELOJ" at bounding box center [449, 576] width 291 height 38
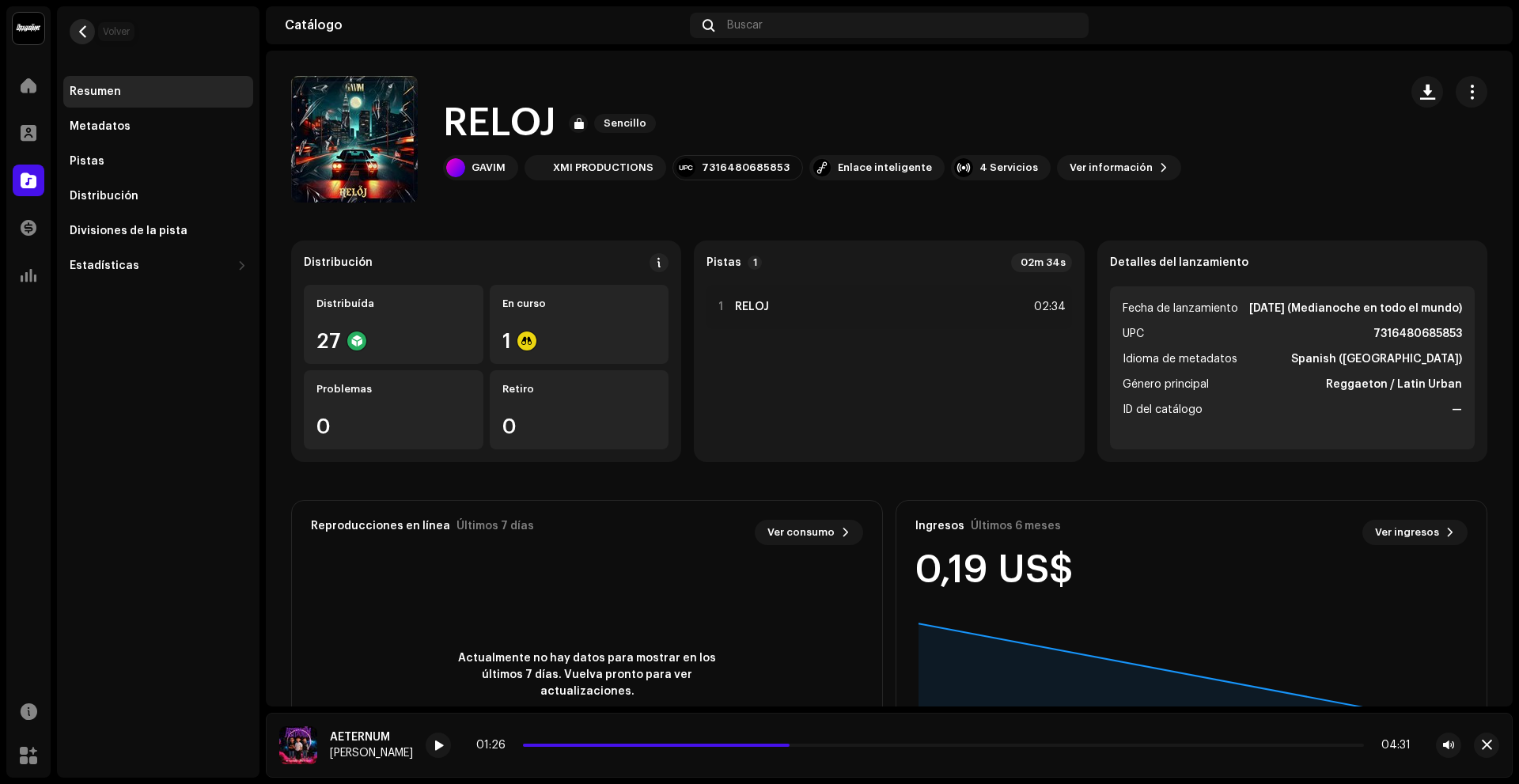
click at [86, 34] on span "button" at bounding box center [83, 31] width 12 height 13
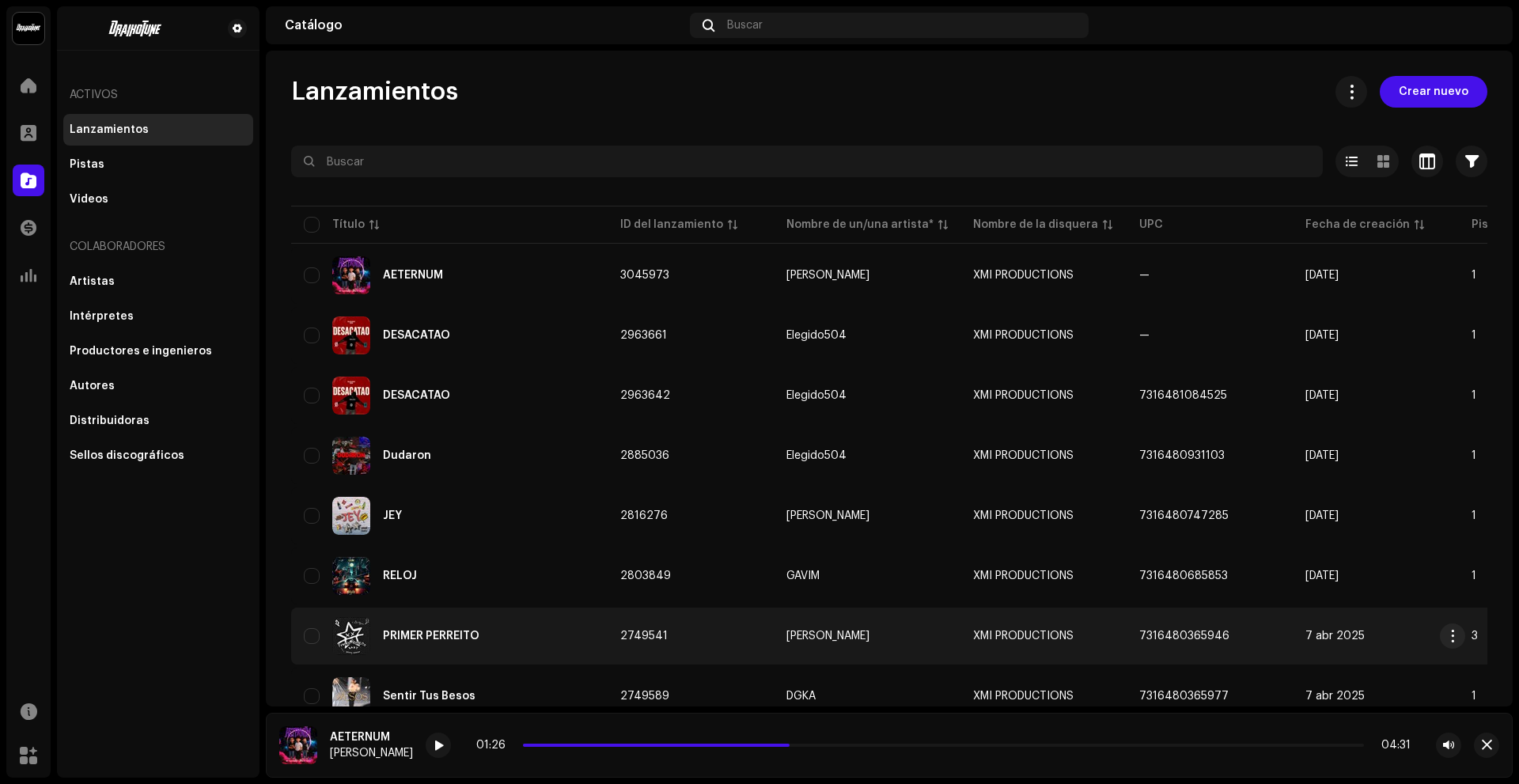
click at [440, 617] on div "PRIMER PERREITO" at bounding box center [449, 636] width 291 height 38
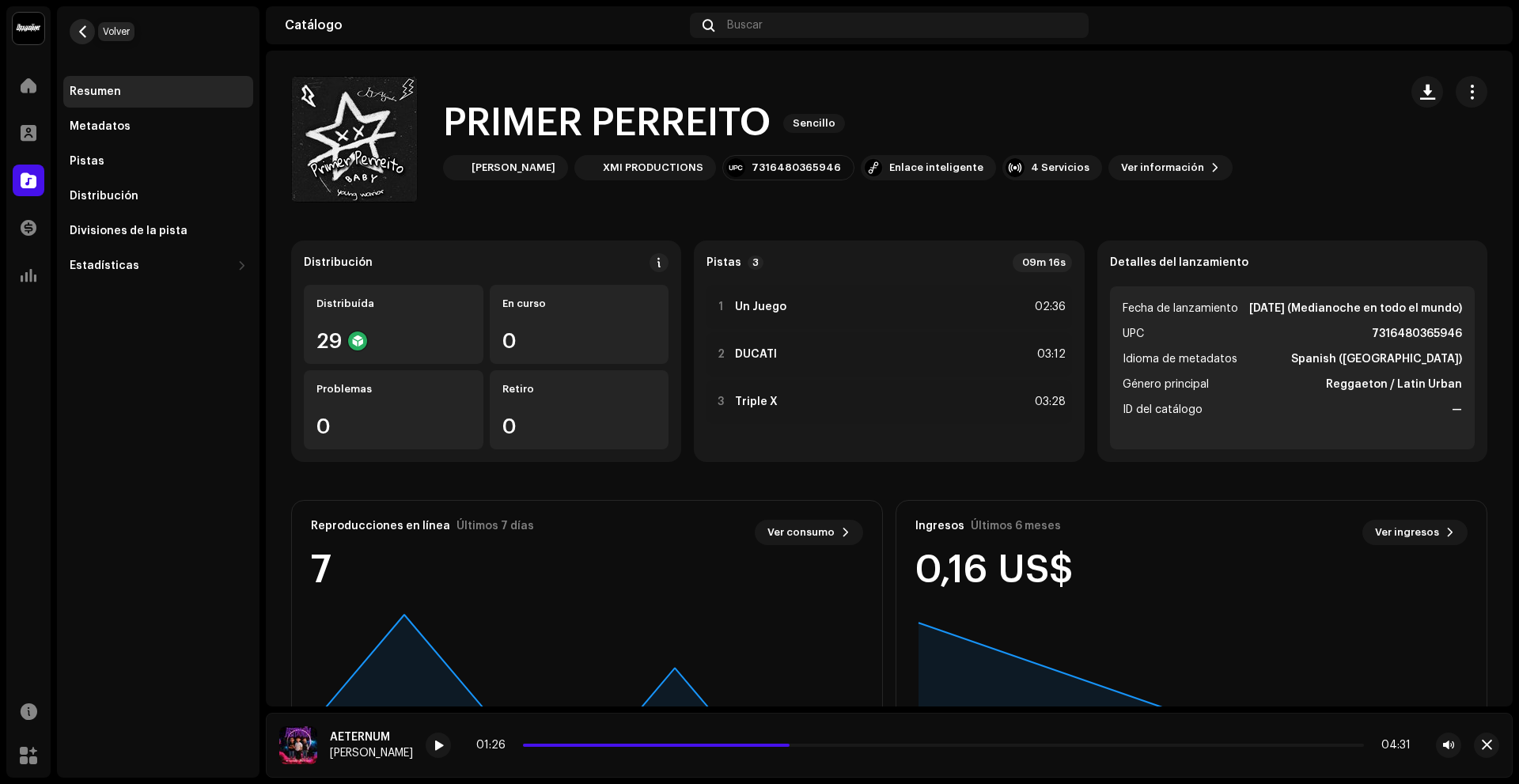
click at [91, 34] on button "button" at bounding box center [82, 31] width 25 height 25
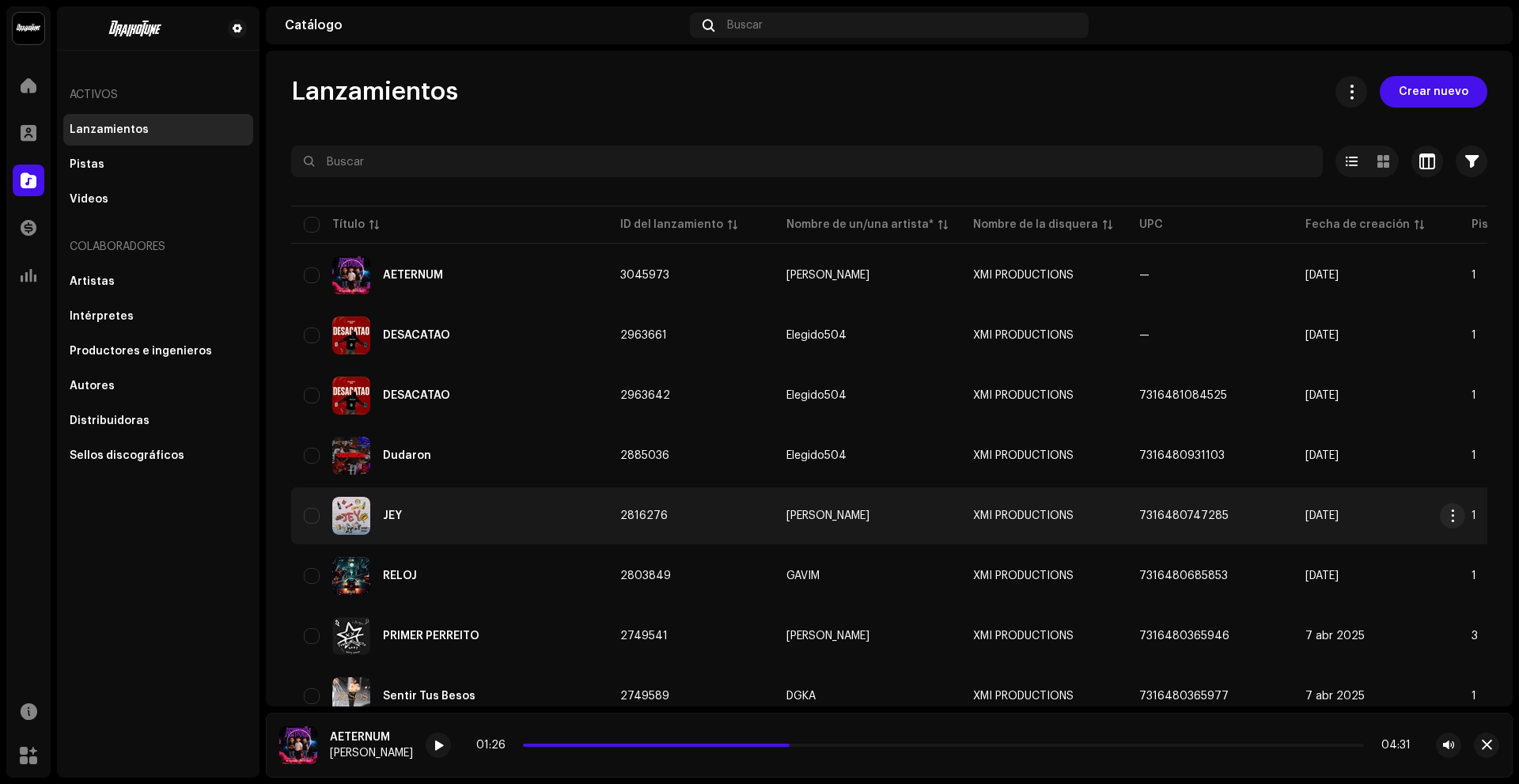
click at [422, 517] on div "JEY" at bounding box center [449, 516] width 291 height 38
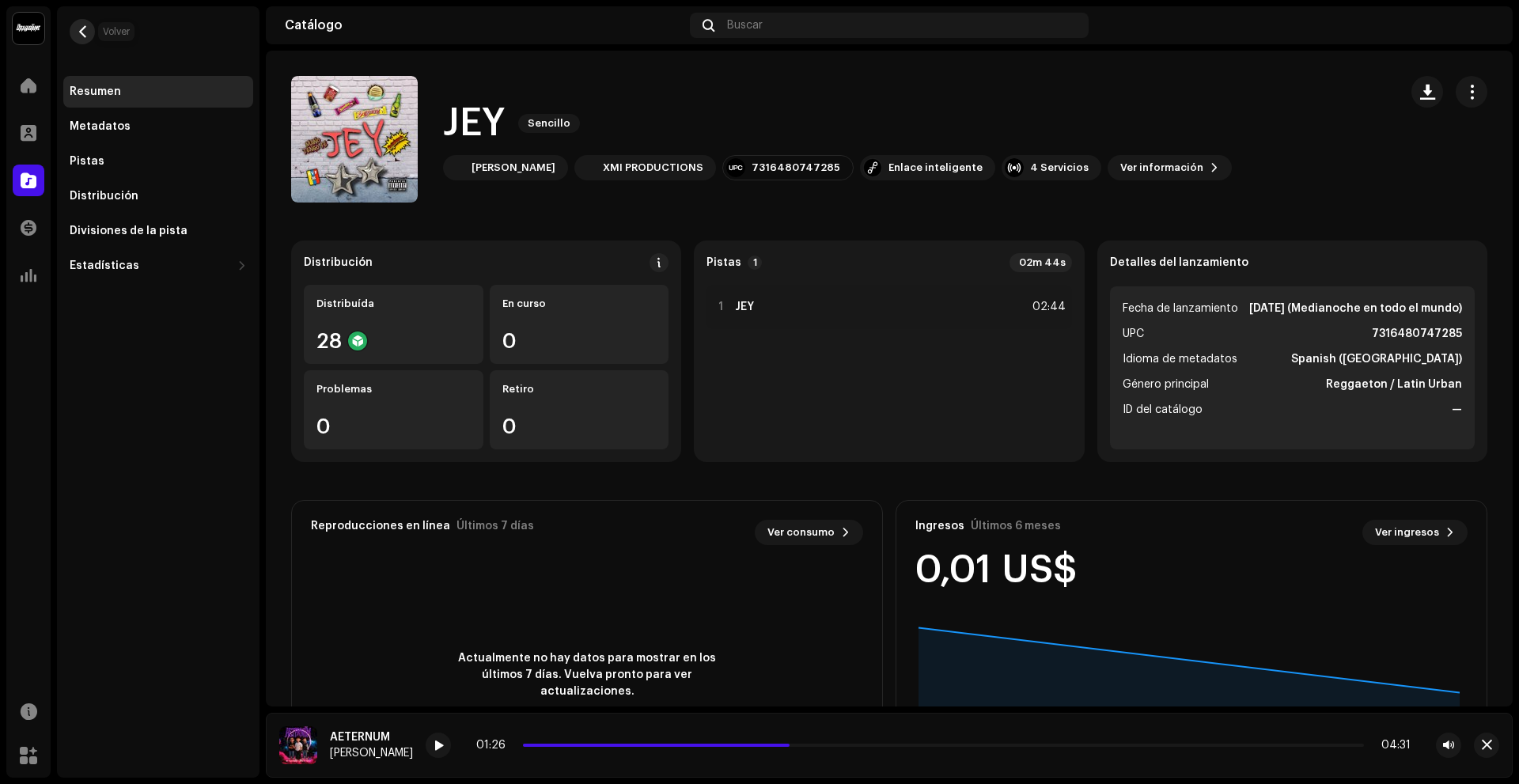
click at [73, 35] on button "button" at bounding box center [82, 31] width 25 height 25
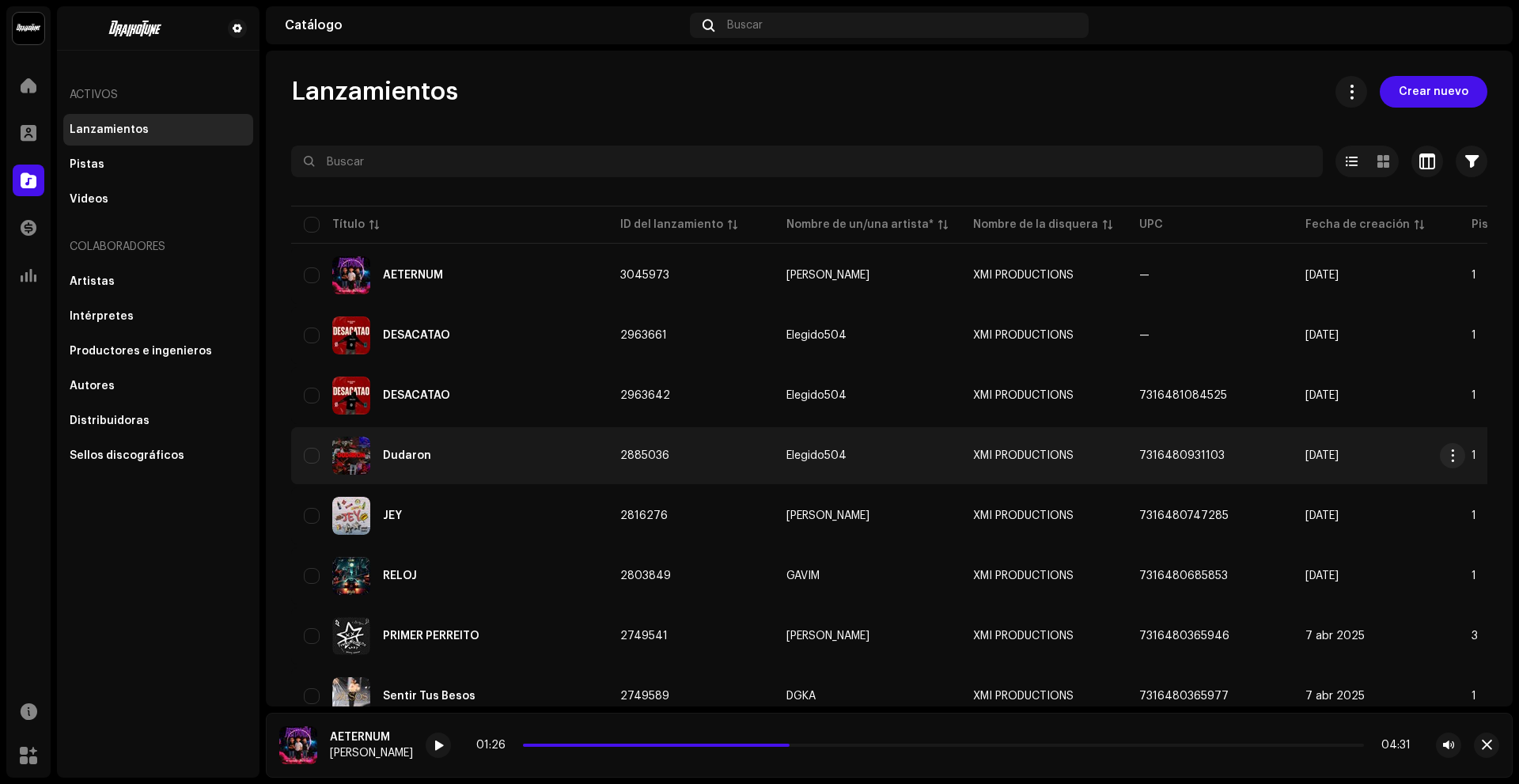
click at [441, 460] on div "Dudaron" at bounding box center [449, 455] width 291 height 38
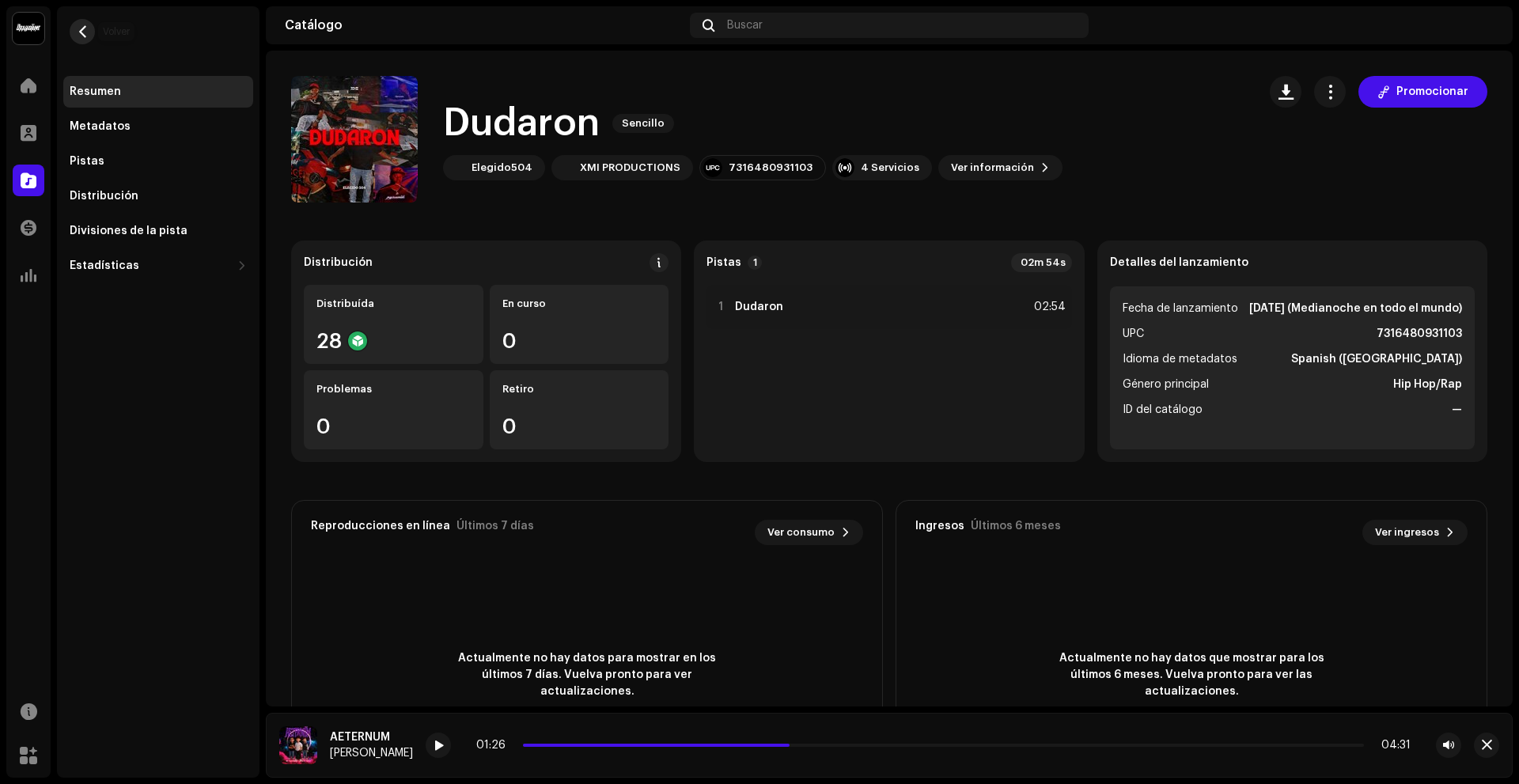
click at [93, 28] on button "button" at bounding box center [82, 31] width 25 height 25
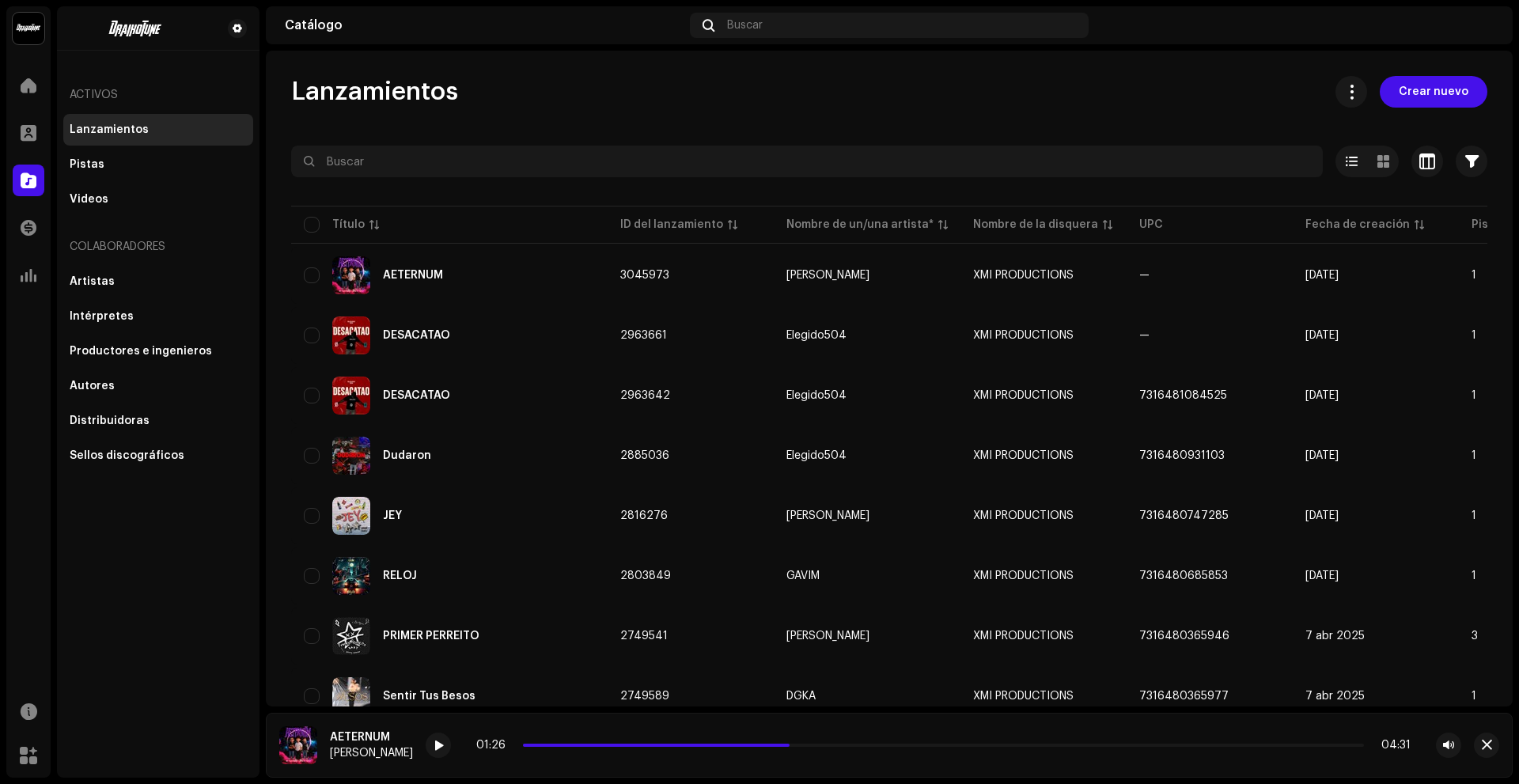
click at [44, 96] on div "Inicio" at bounding box center [28, 85] width 44 height 44
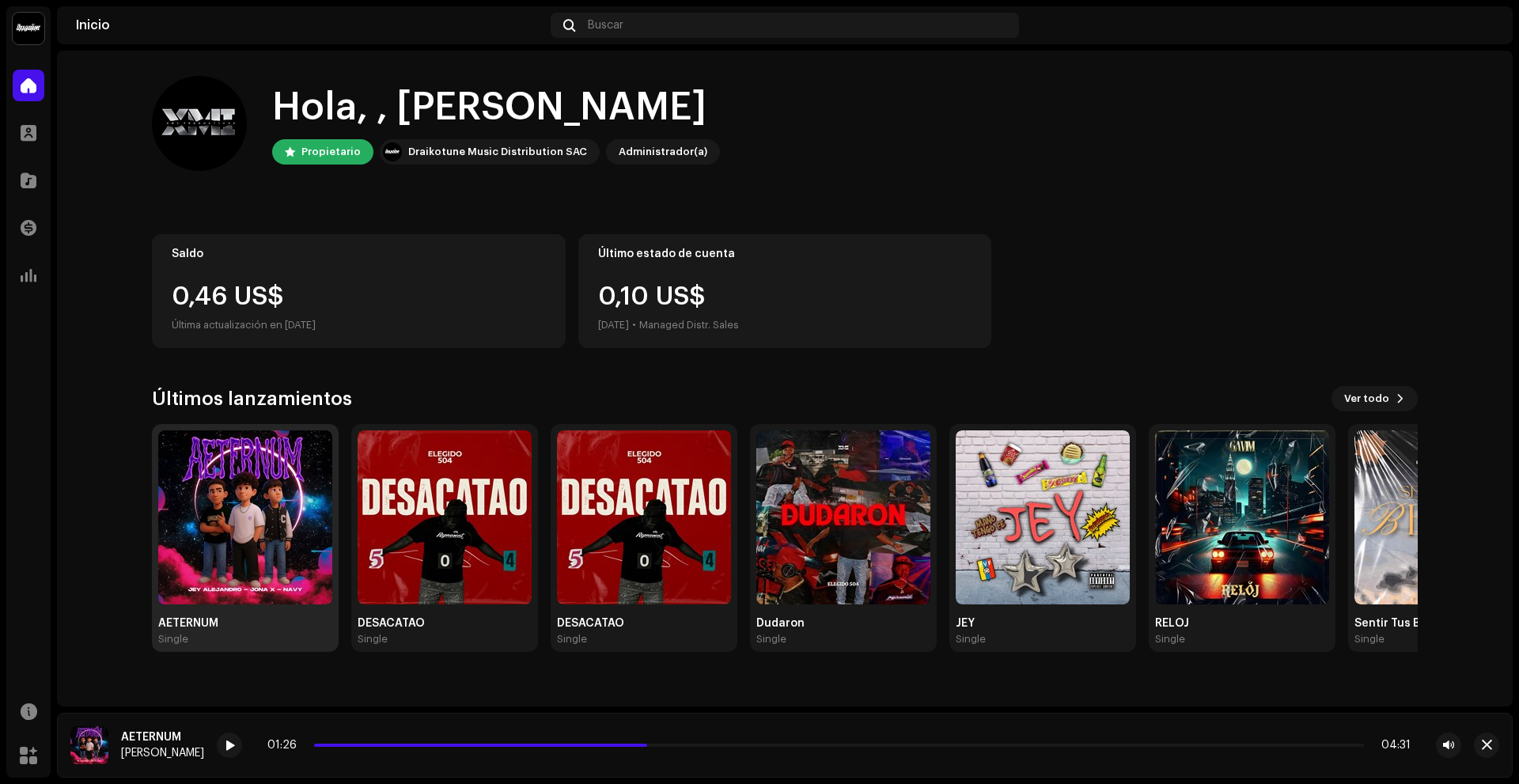
click at [310, 539] on img at bounding box center [245, 517] width 174 height 174
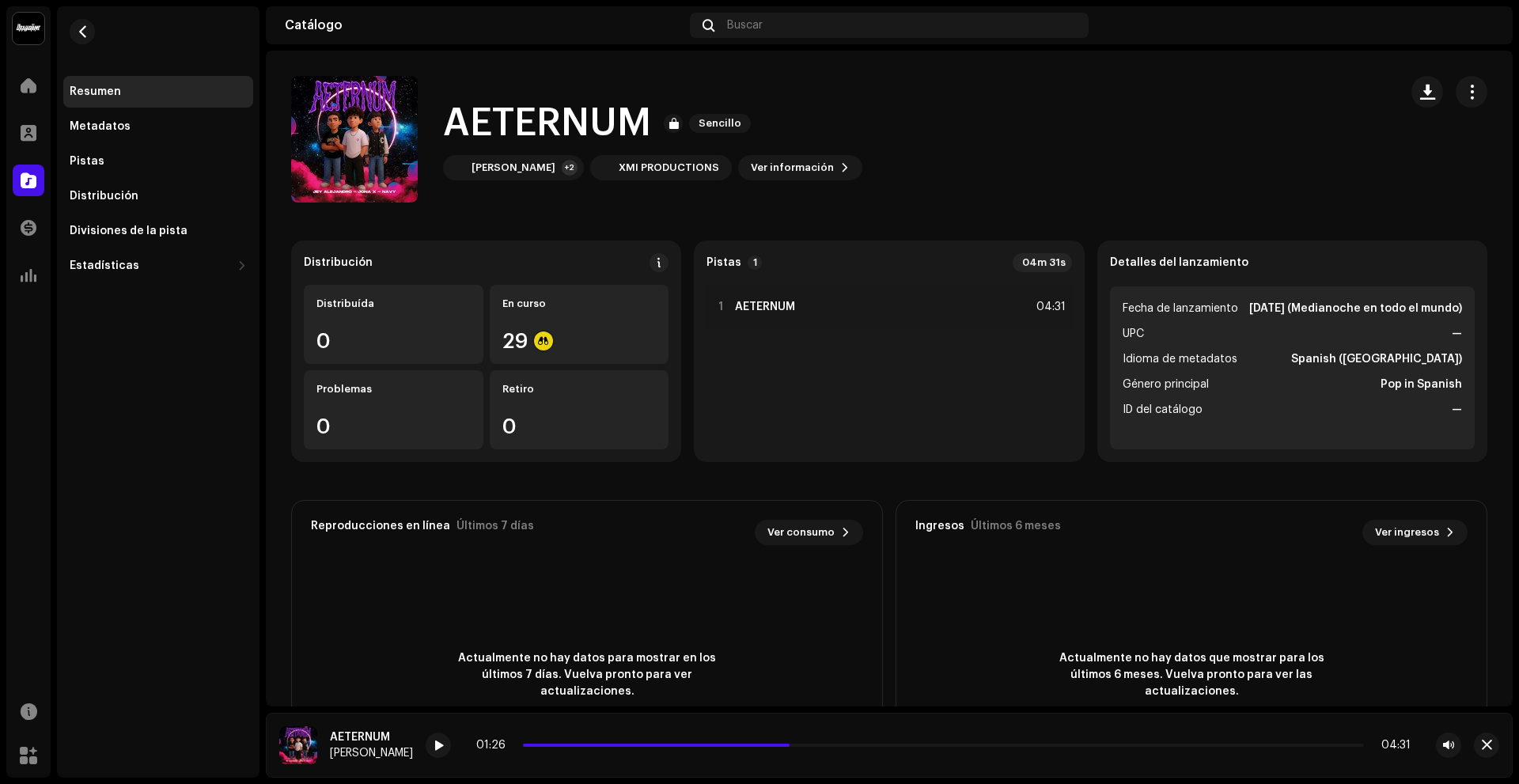
click at [1231, 343] on li "UPC —" at bounding box center [1291, 334] width 339 height 19
click at [1201, 248] on div "Detalles del lanzamiento Fecha de lanzamiento [DATE] (Medianoche en todo el mun…" at bounding box center [1292, 351] width 390 height 222
click at [1464, 89] on span "button" at bounding box center [1471, 91] width 15 height 13
click at [1345, 163] on span "Distribuir" at bounding box center [1343, 162] width 53 height 13
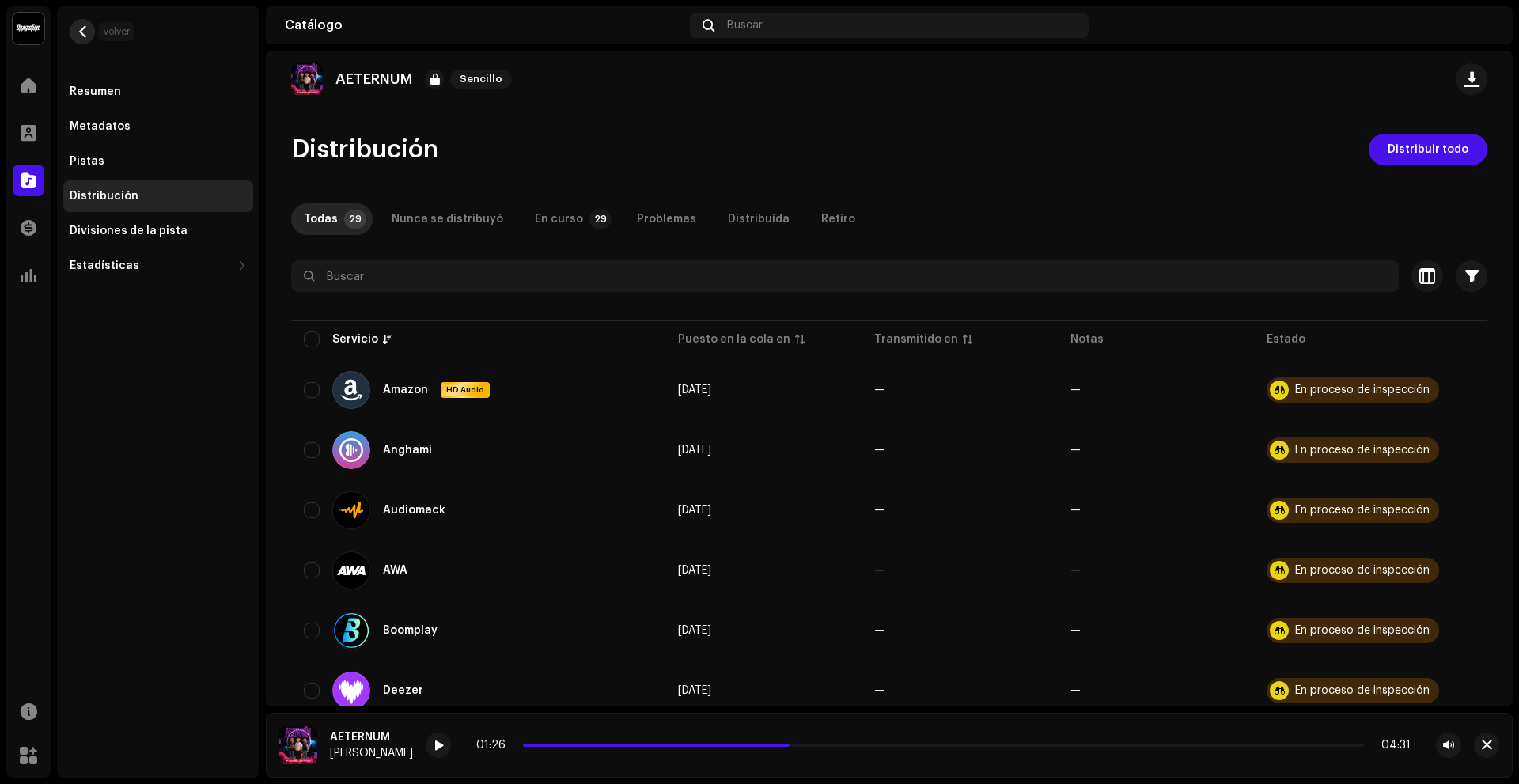
click at [81, 32] on span "button" at bounding box center [83, 31] width 12 height 13
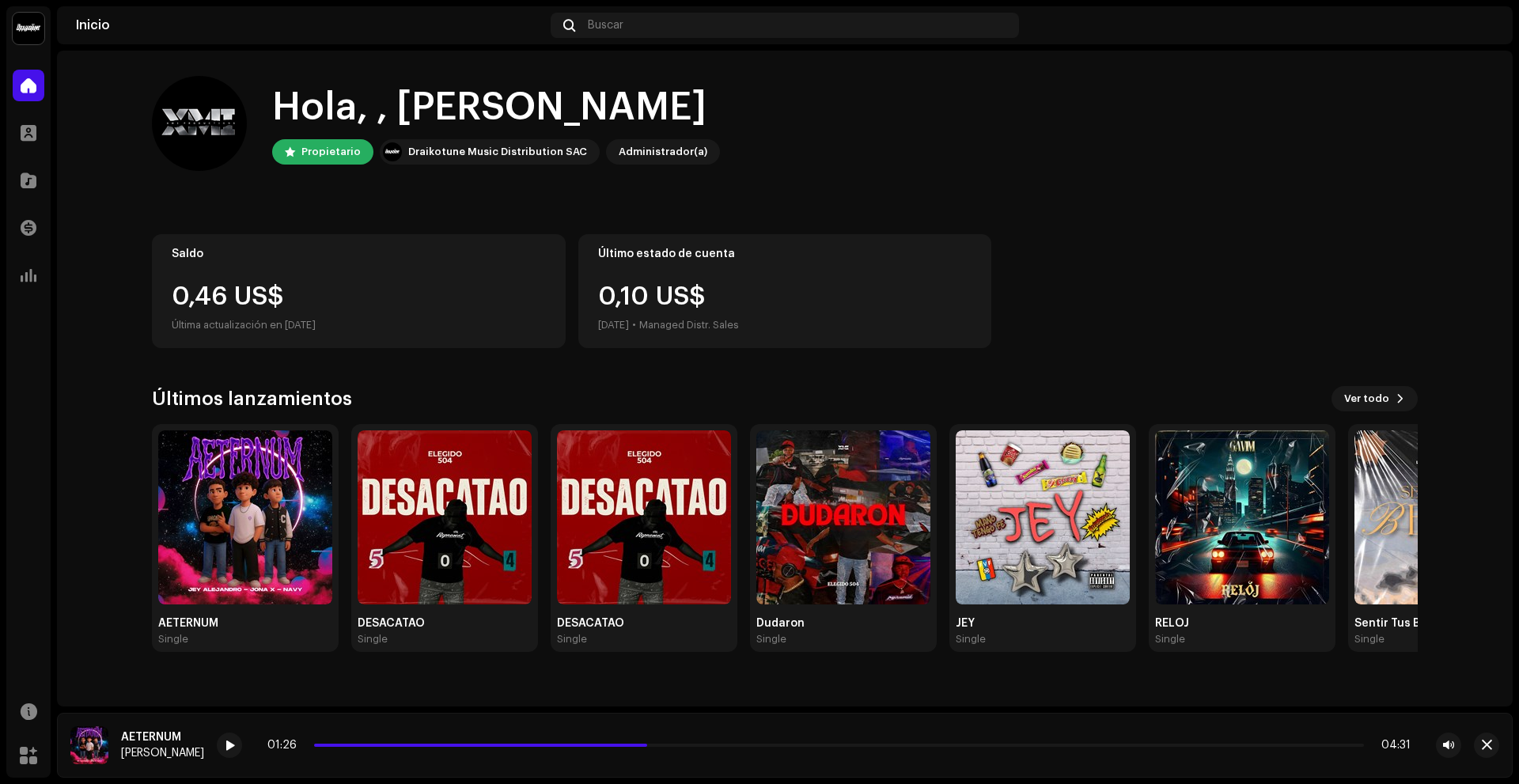
click at [715, 275] on div "Último estado de cuenta 0,10 US$ [DATE] • Managed Distr. Sales" at bounding box center [785, 291] width 414 height 114
click at [722, 316] on div "Managed Distr. Sales" at bounding box center [689, 325] width 100 height 19
drag, startPoint x: 651, startPoint y: 327, endPoint x: 756, endPoint y: 327, distance: 105.0
click at [756, 327] on div "0,10 US$ [DATE] • Managed Distr. Sales" at bounding box center [785, 309] width 374 height 51
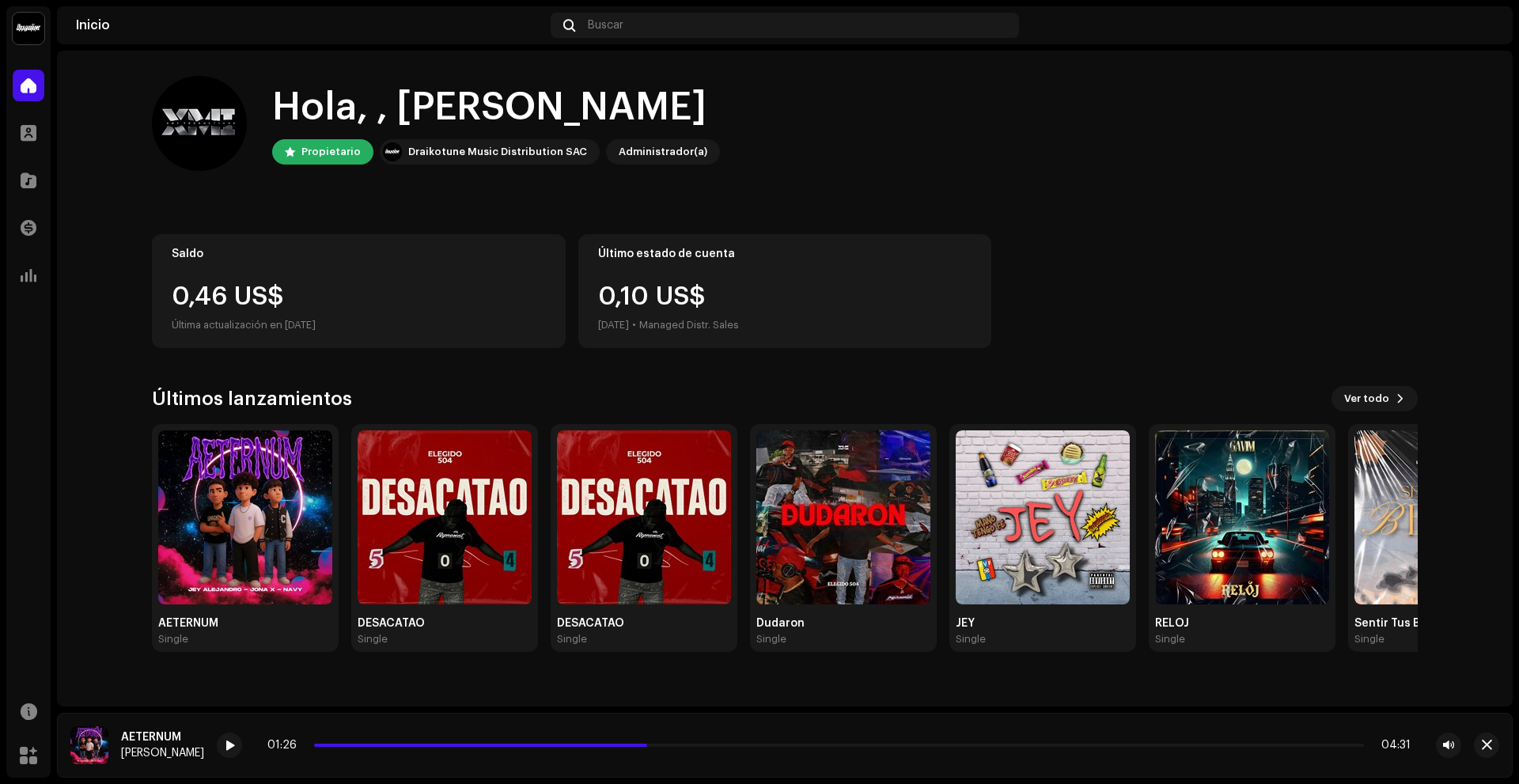
click at [767, 356] on div "Hola, , [PERSON_NAME] Propietario Draikotune Music Distribution SAC Administrad…" at bounding box center [784, 364] width 1265 height 626
click at [1484, 22] on img at bounding box center [1480, 25] width 25 height 25
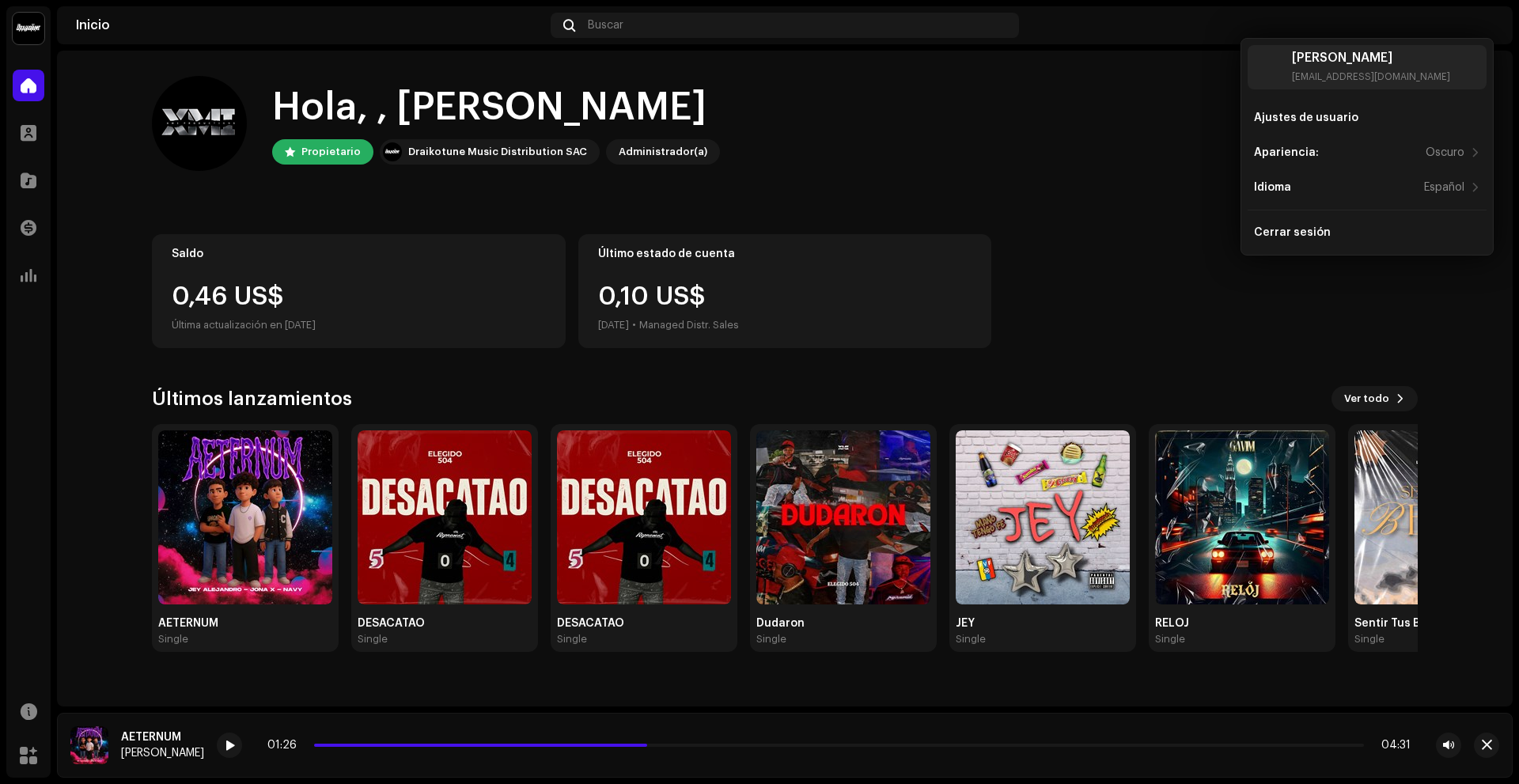
click at [1291, 263] on div "Saldo 0,46 US$ Última actualización en [DATE] Último estado de cuenta 0,10 US$ …" at bounding box center [784, 291] width 1265 height 114
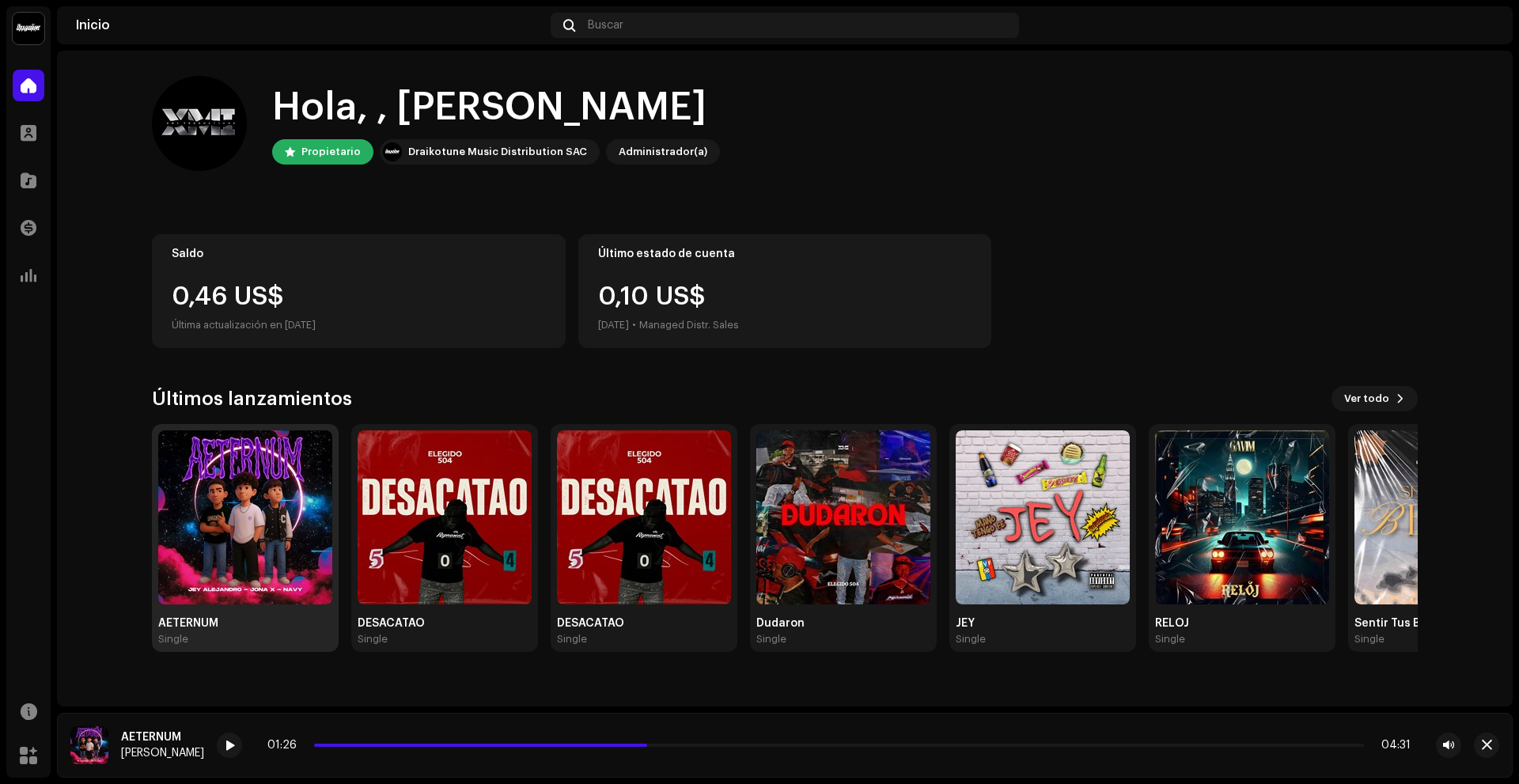
click at [298, 485] on img at bounding box center [245, 517] width 174 height 174
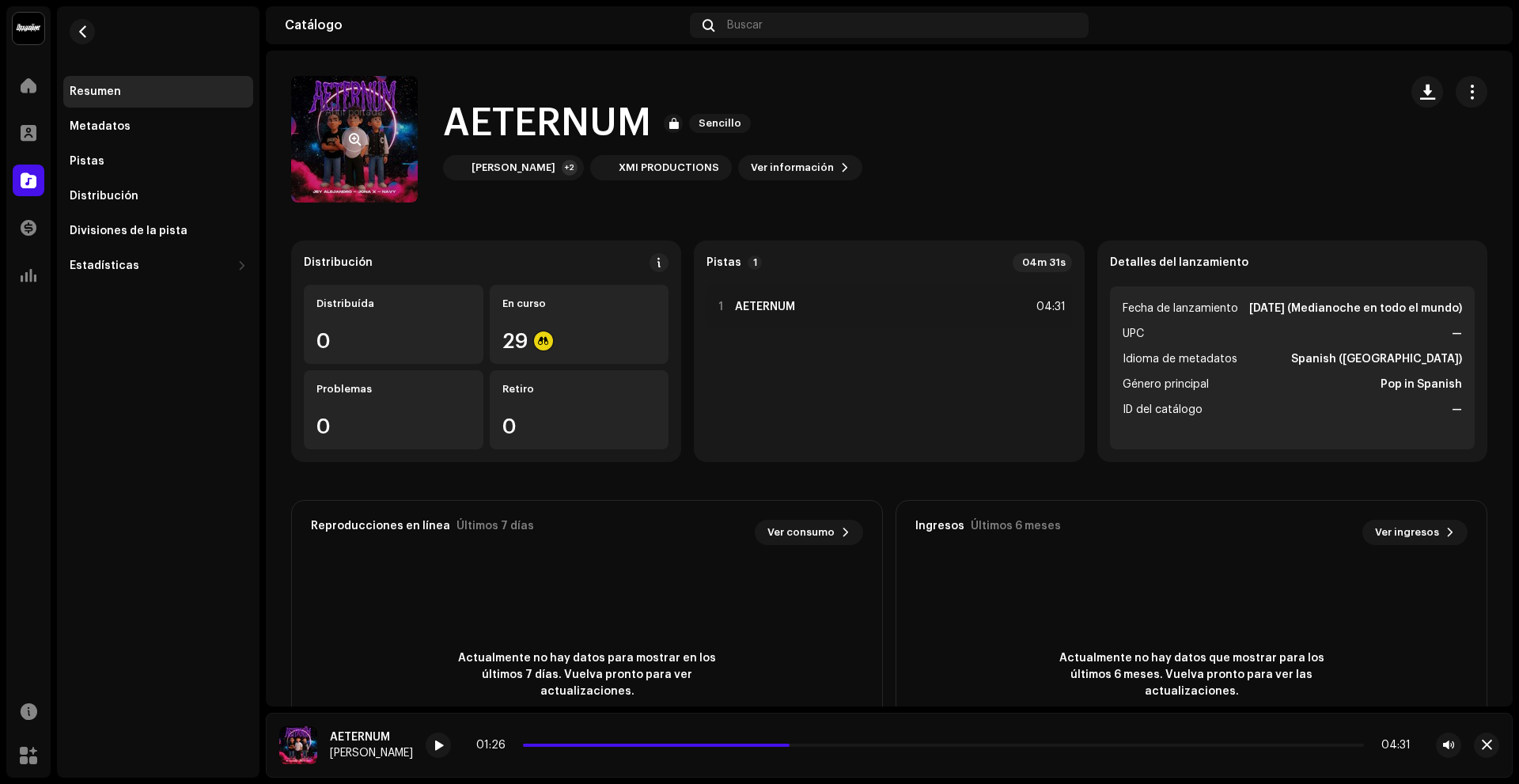
click at [359, 136] on span "button" at bounding box center [355, 139] width 12 height 13
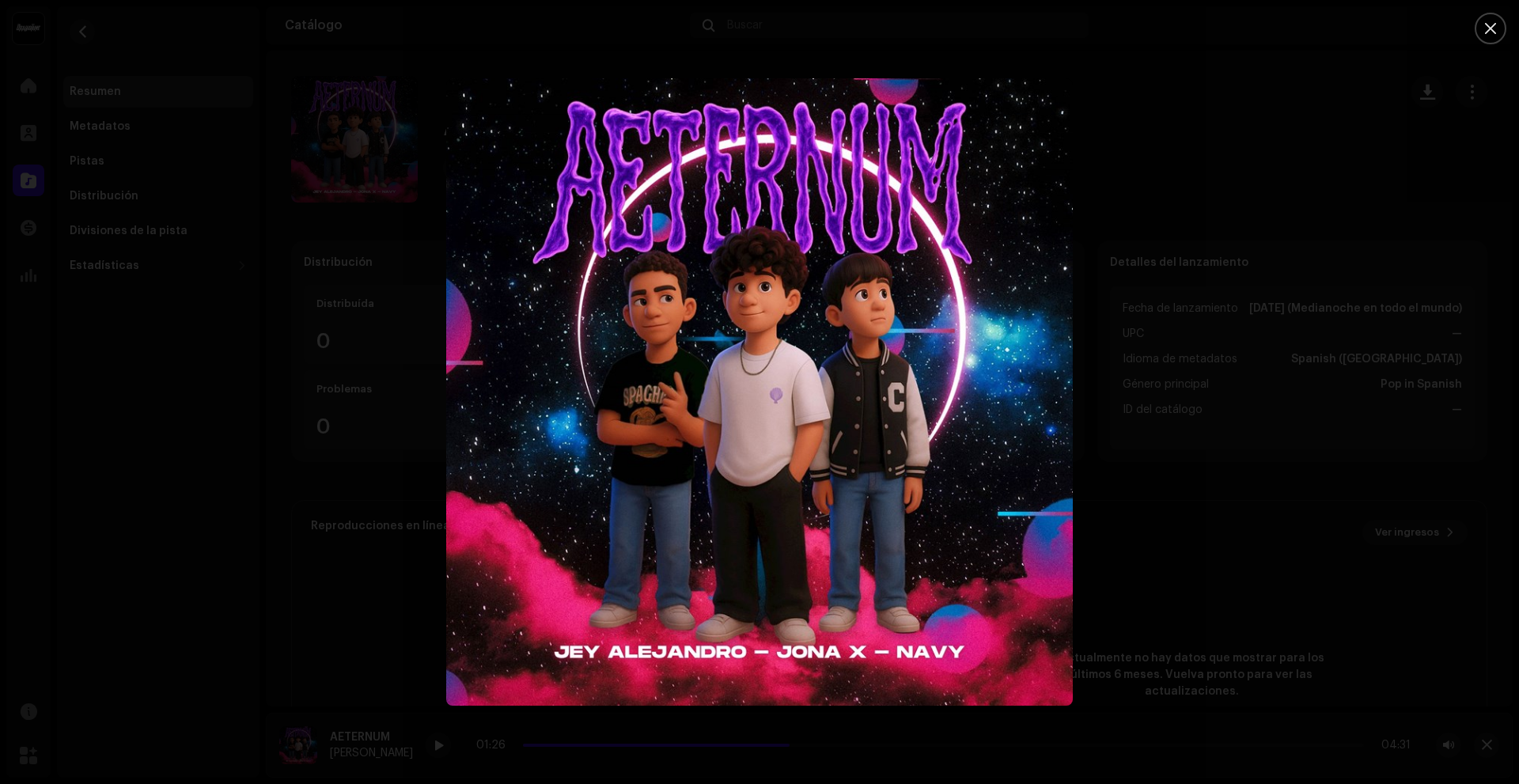
click at [1510, 34] on div at bounding box center [759, 392] width 1519 height 784
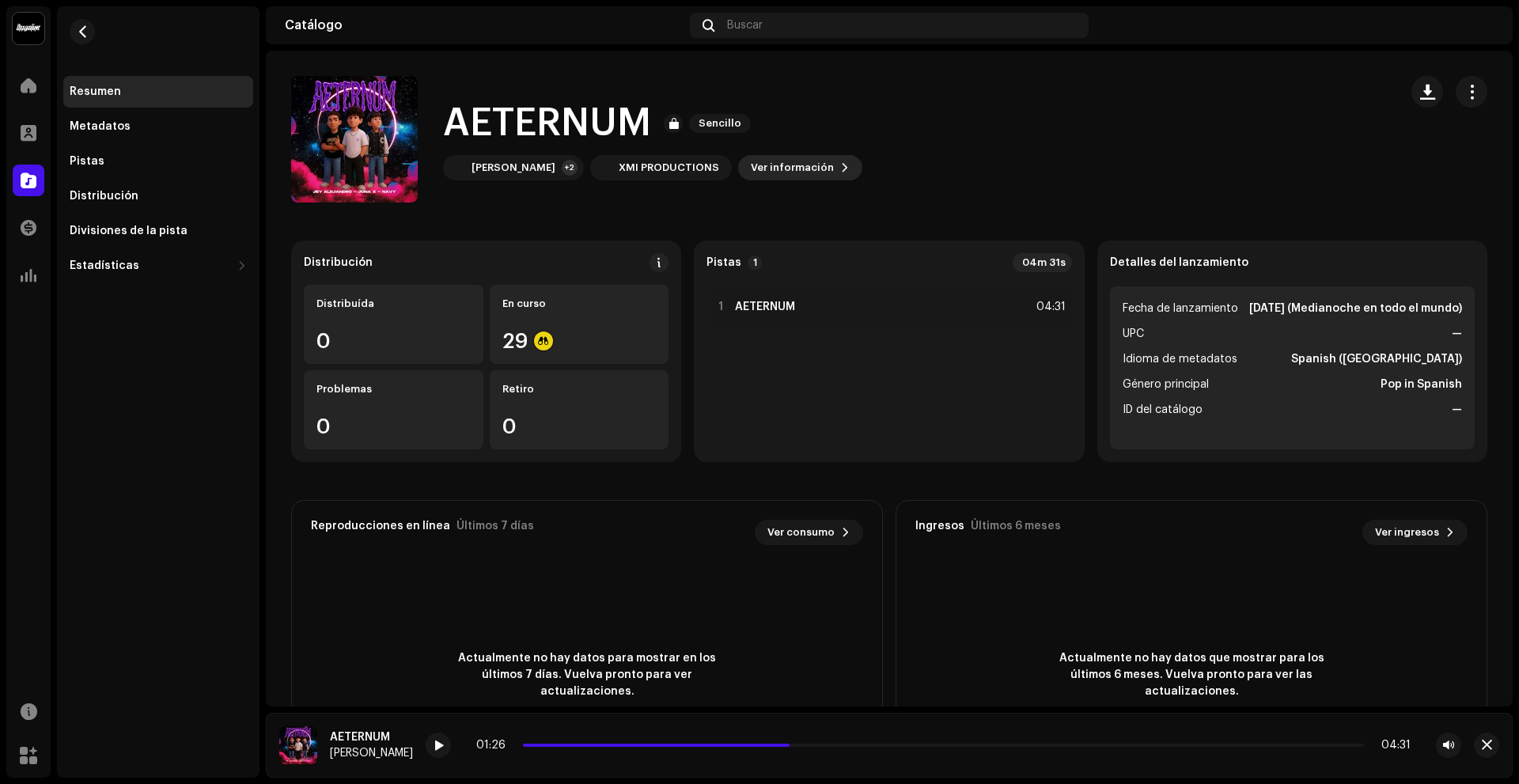
click at [756, 172] on span "Ver información" at bounding box center [792, 167] width 83 height 32
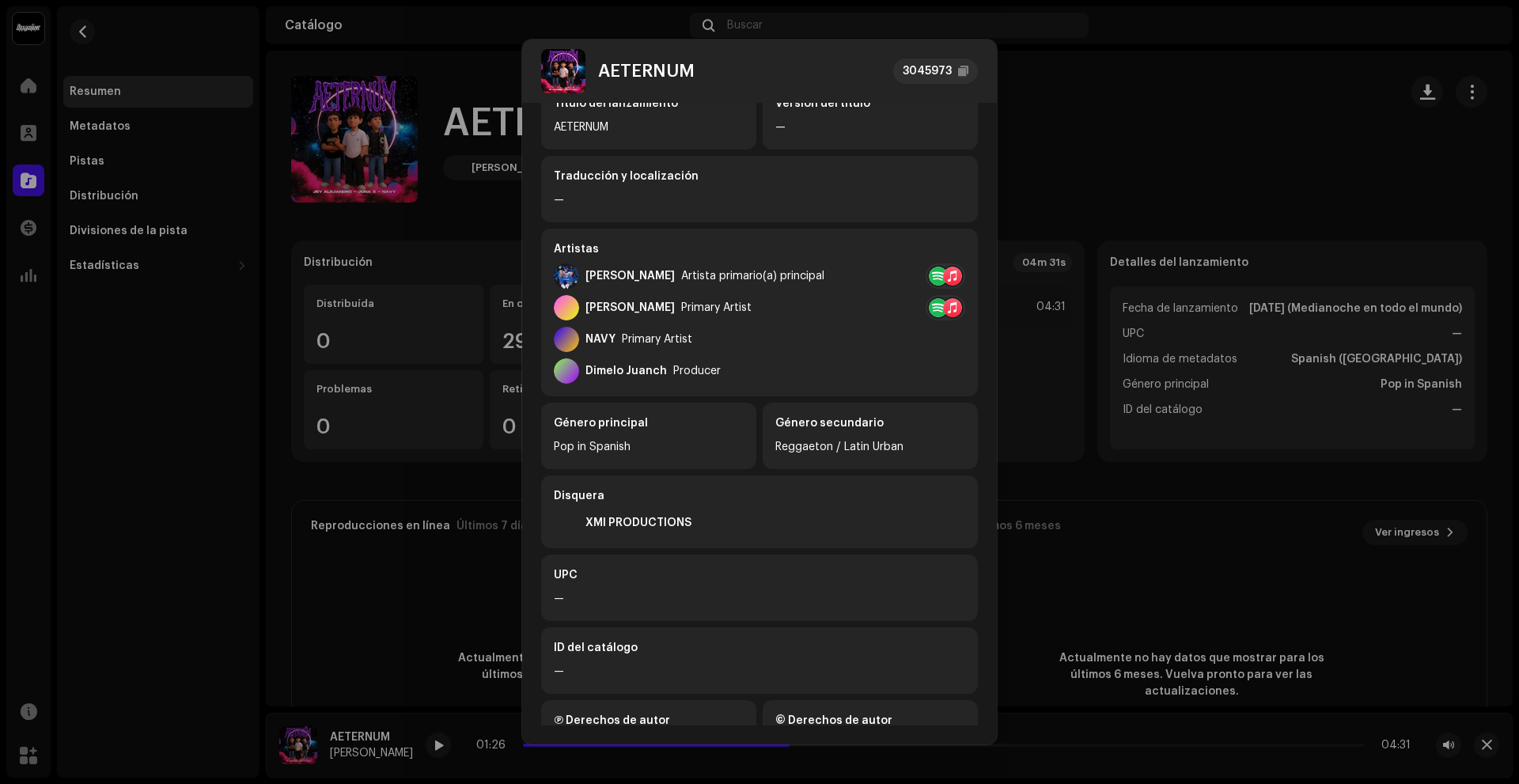
scroll to position [158, 0]
